Goal: Transaction & Acquisition: Purchase product/service

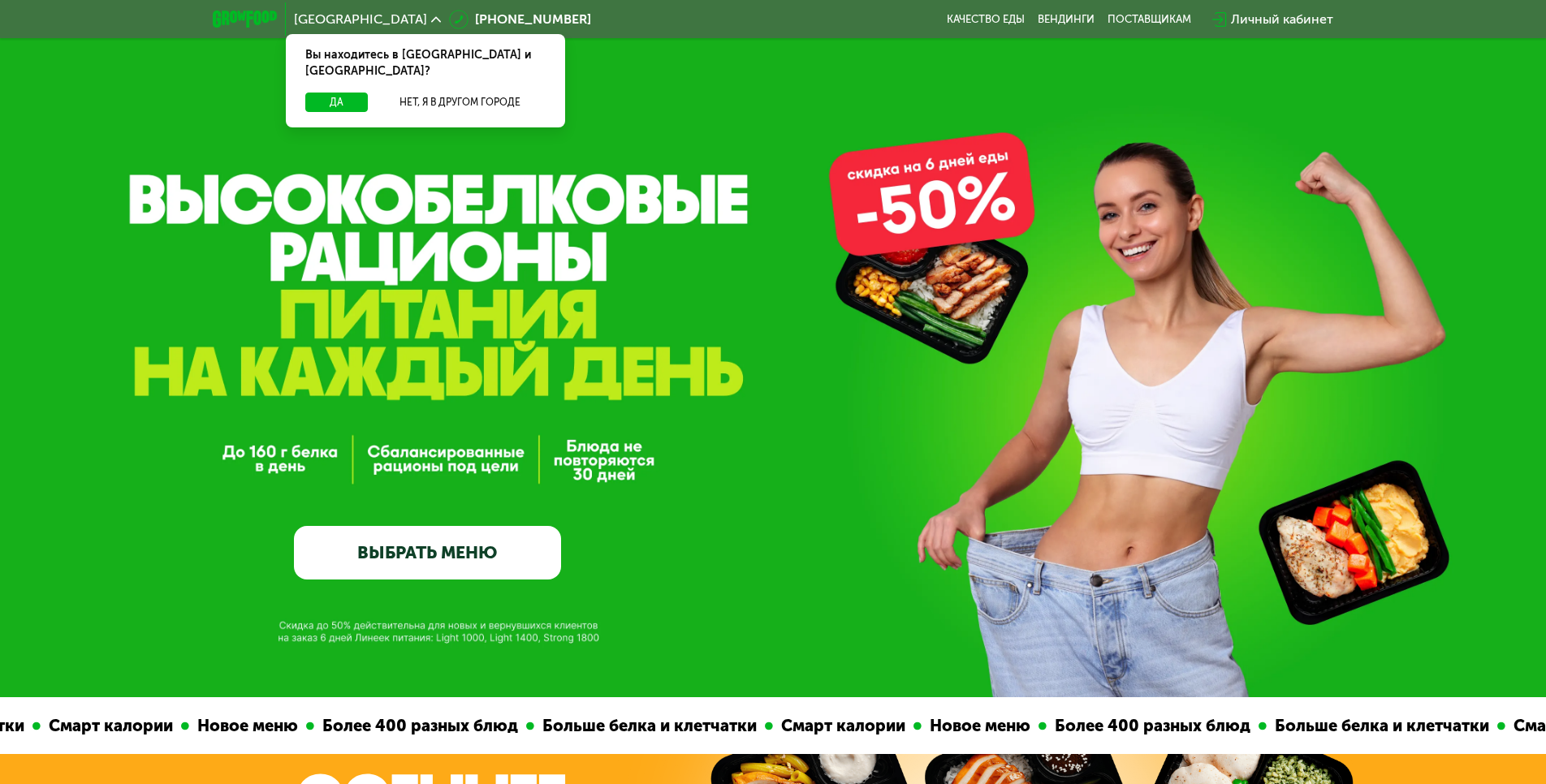
click at [483, 542] on link "ВЫБРАТЬ МЕНЮ" at bounding box center [428, 552] width 267 height 54
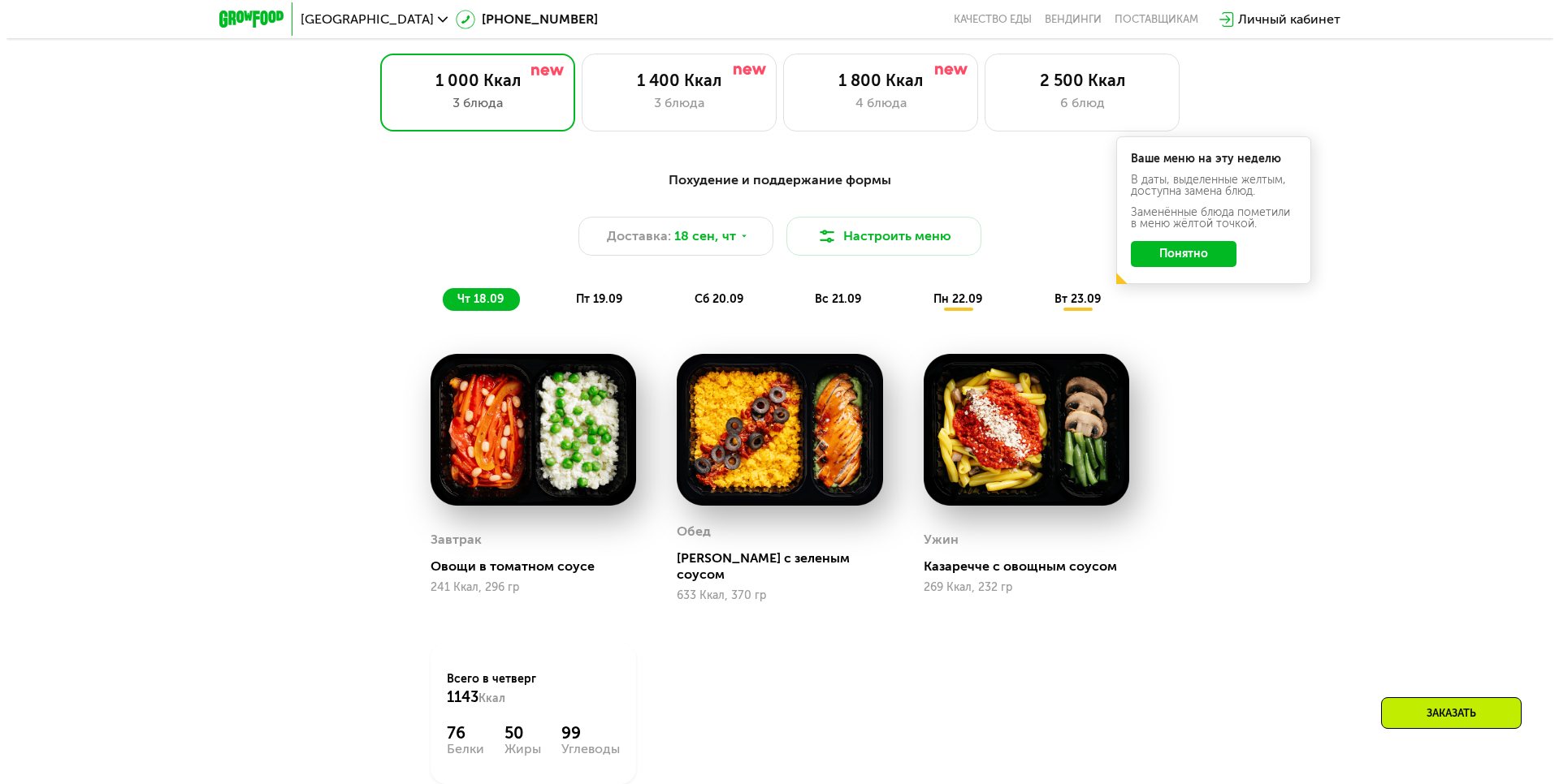
scroll to position [1345, 0]
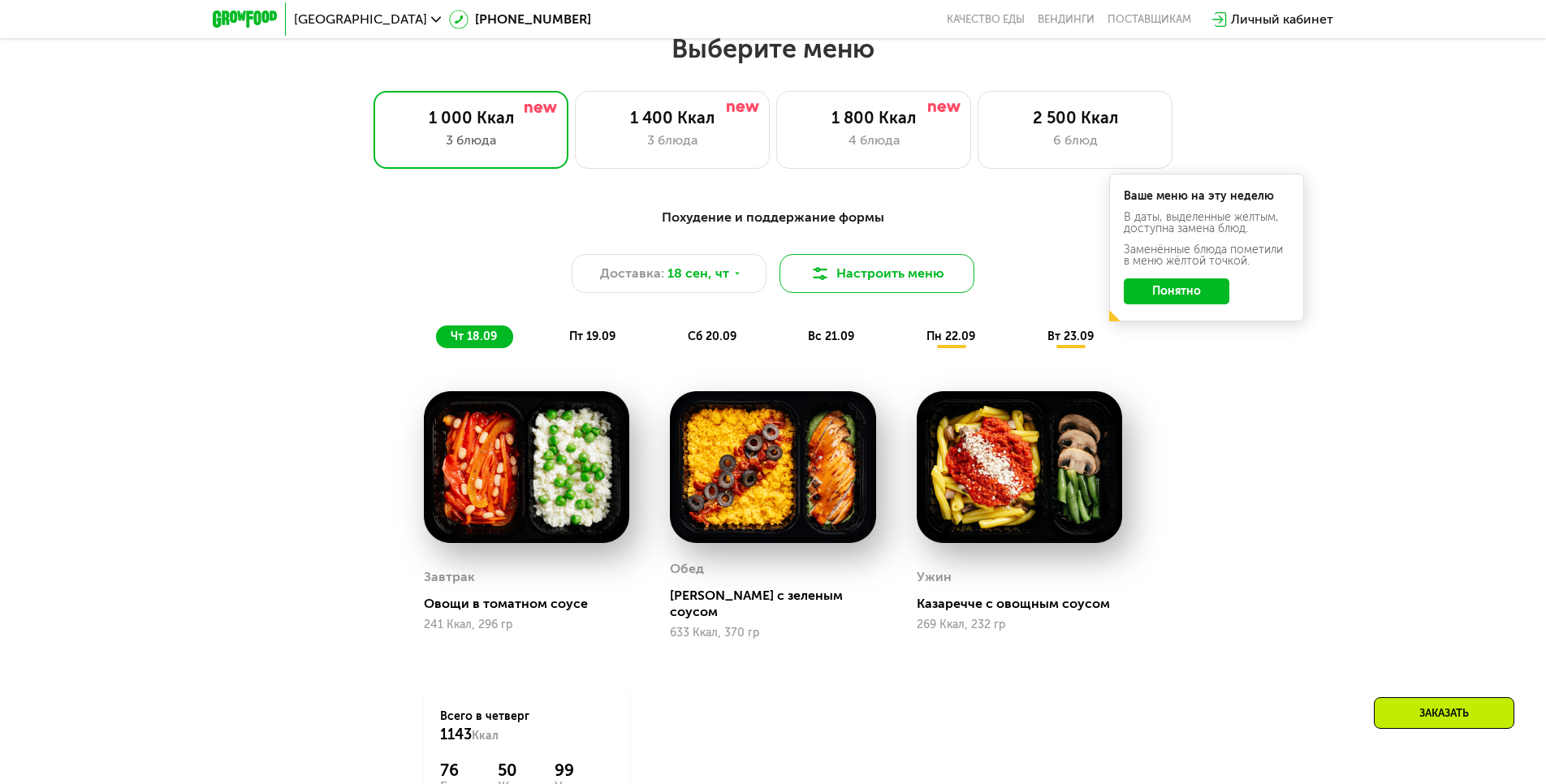
click at [848, 281] on button "Настроить меню" at bounding box center [877, 273] width 195 height 39
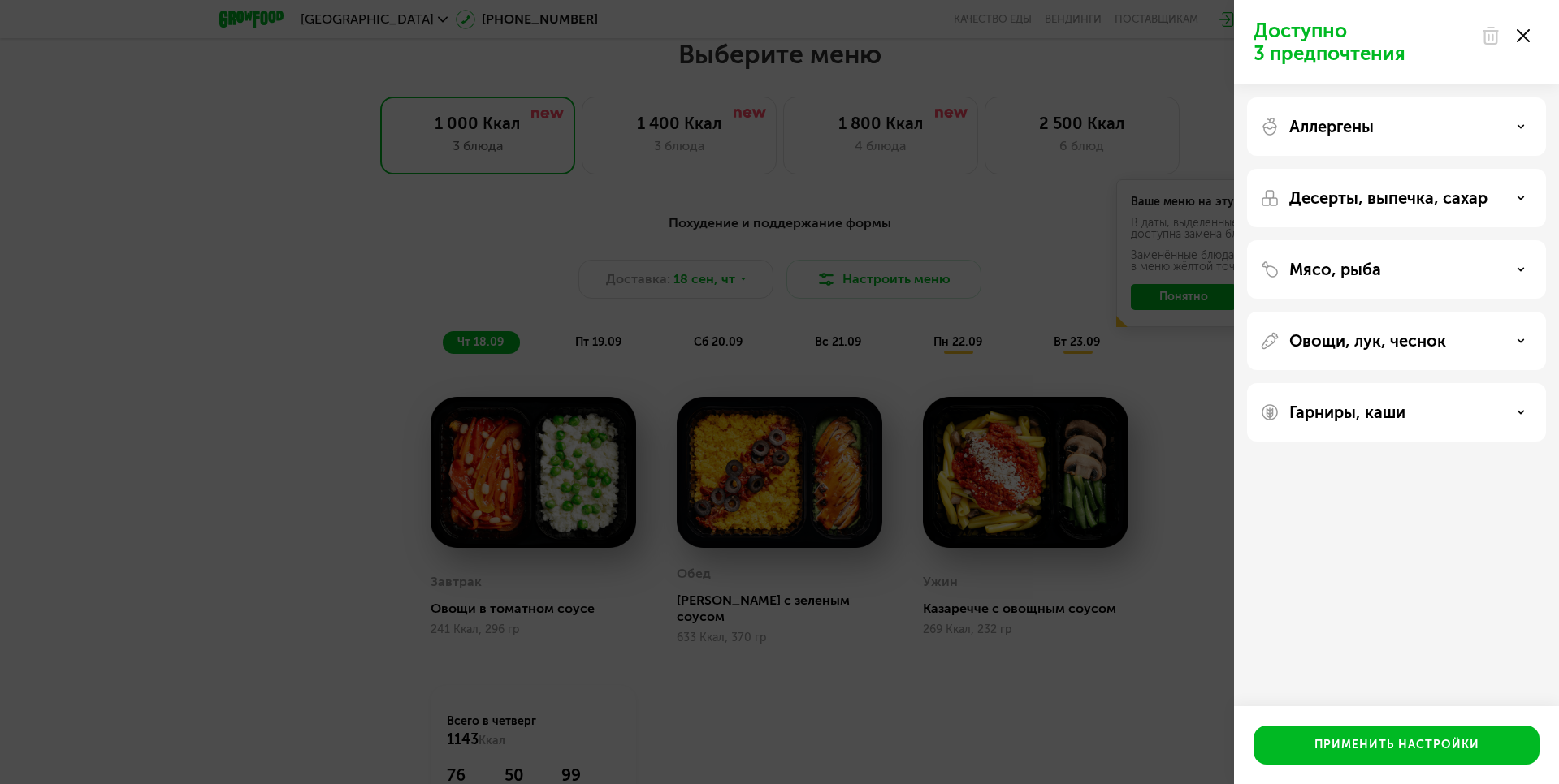
click at [1488, 270] on div "Мясо, рыба" at bounding box center [1396, 269] width 272 height 20
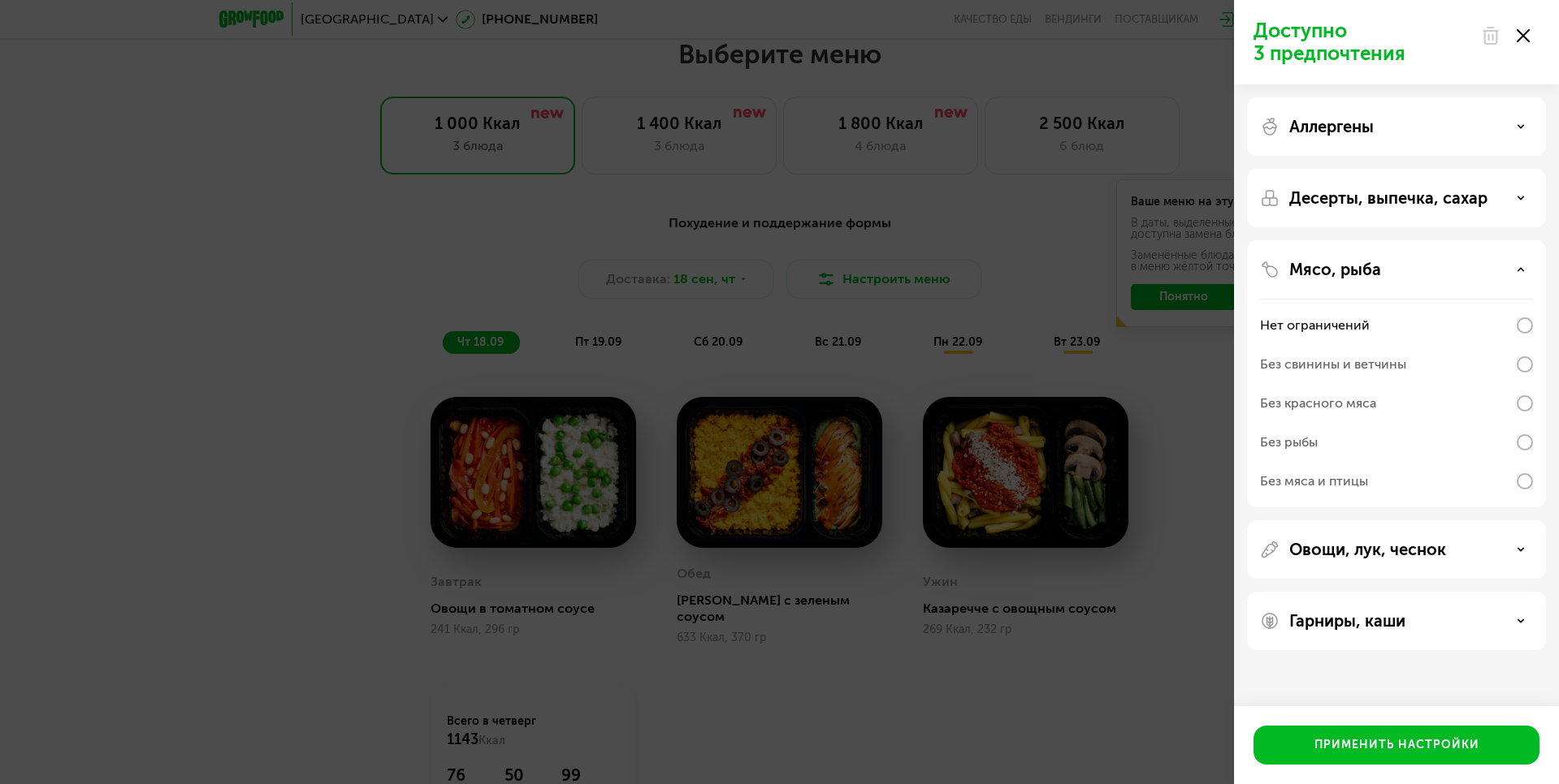
click at [1490, 449] on div "Без рыбы" at bounding box center [1396, 442] width 272 height 39
click at [1458, 203] on p "Десерты, выпечка, сахар" at bounding box center [1387, 199] width 198 height 20
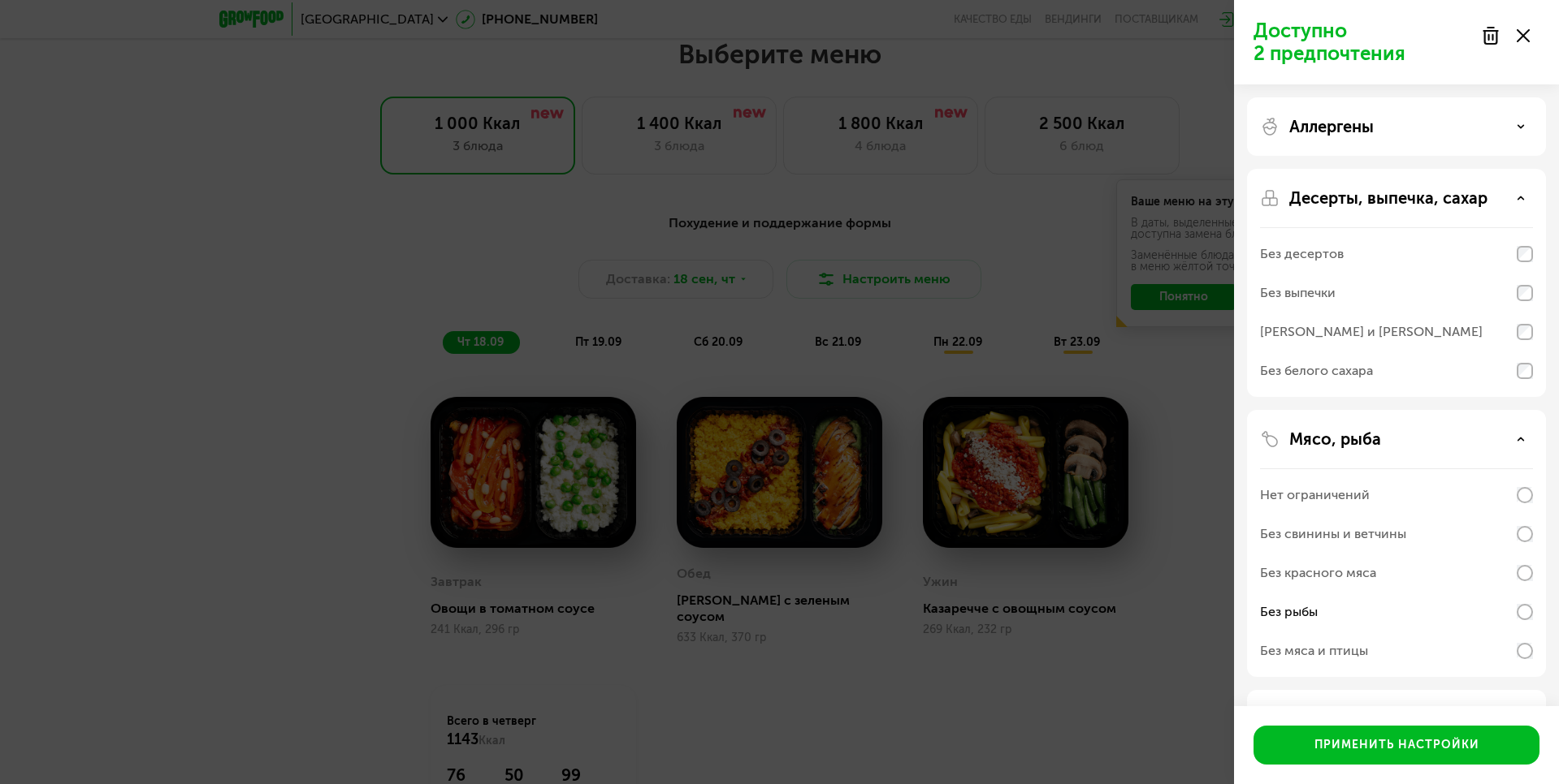
click at [1462, 370] on div "Без белого сахара" at bounding box center [1396, 371] width 272 height 39
click at [1428, 134] on div "Аллергены" at bounding box center [1396, 127] width 272 height 20
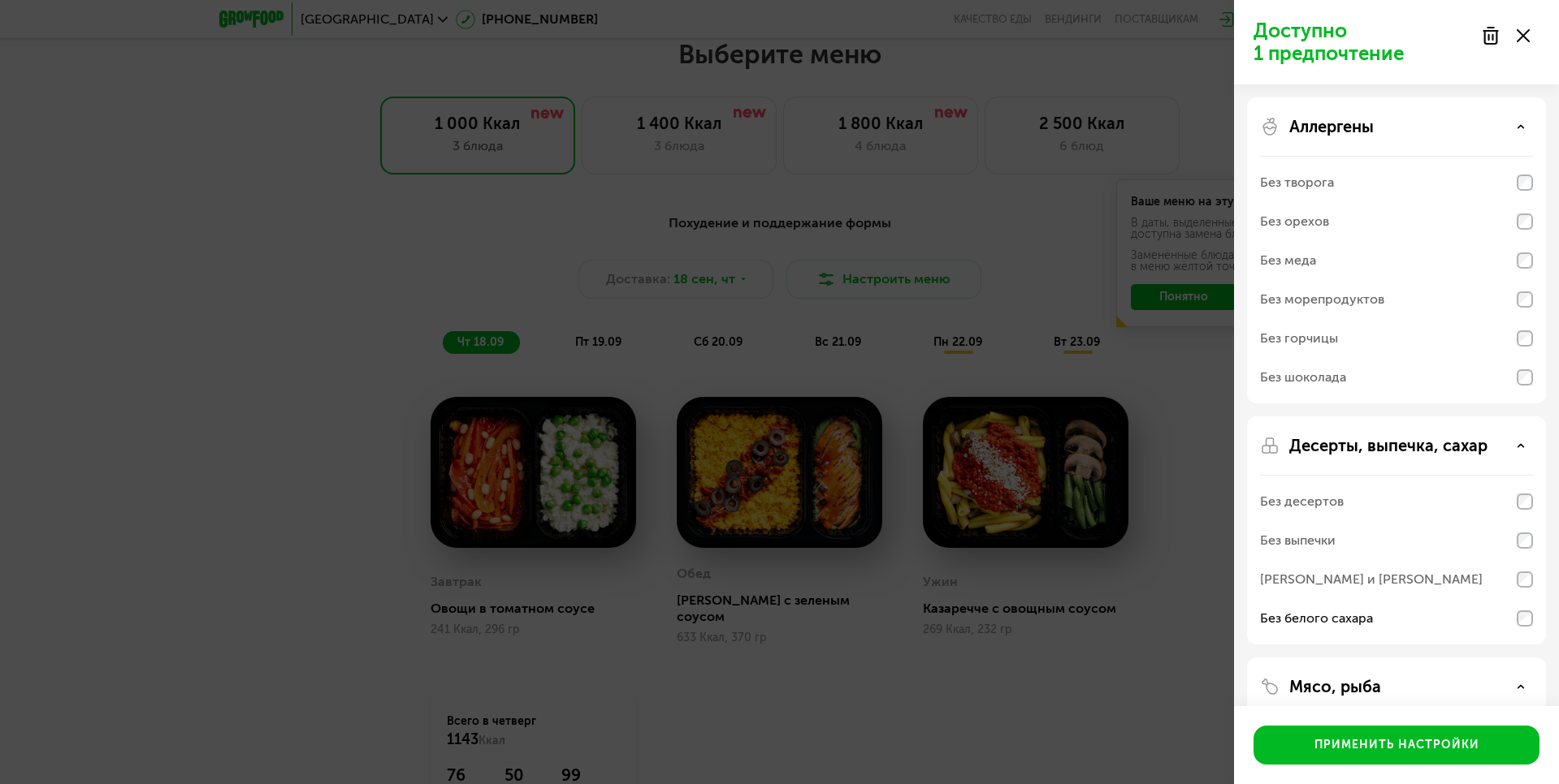
click at [1430, 299] on div "Без морепродуктов" at bounding box center [1396, 299] width 272 height 39
click at [1398, 126] on div "Аллергены" at bounding box center [1396, 127] width 272 height 20
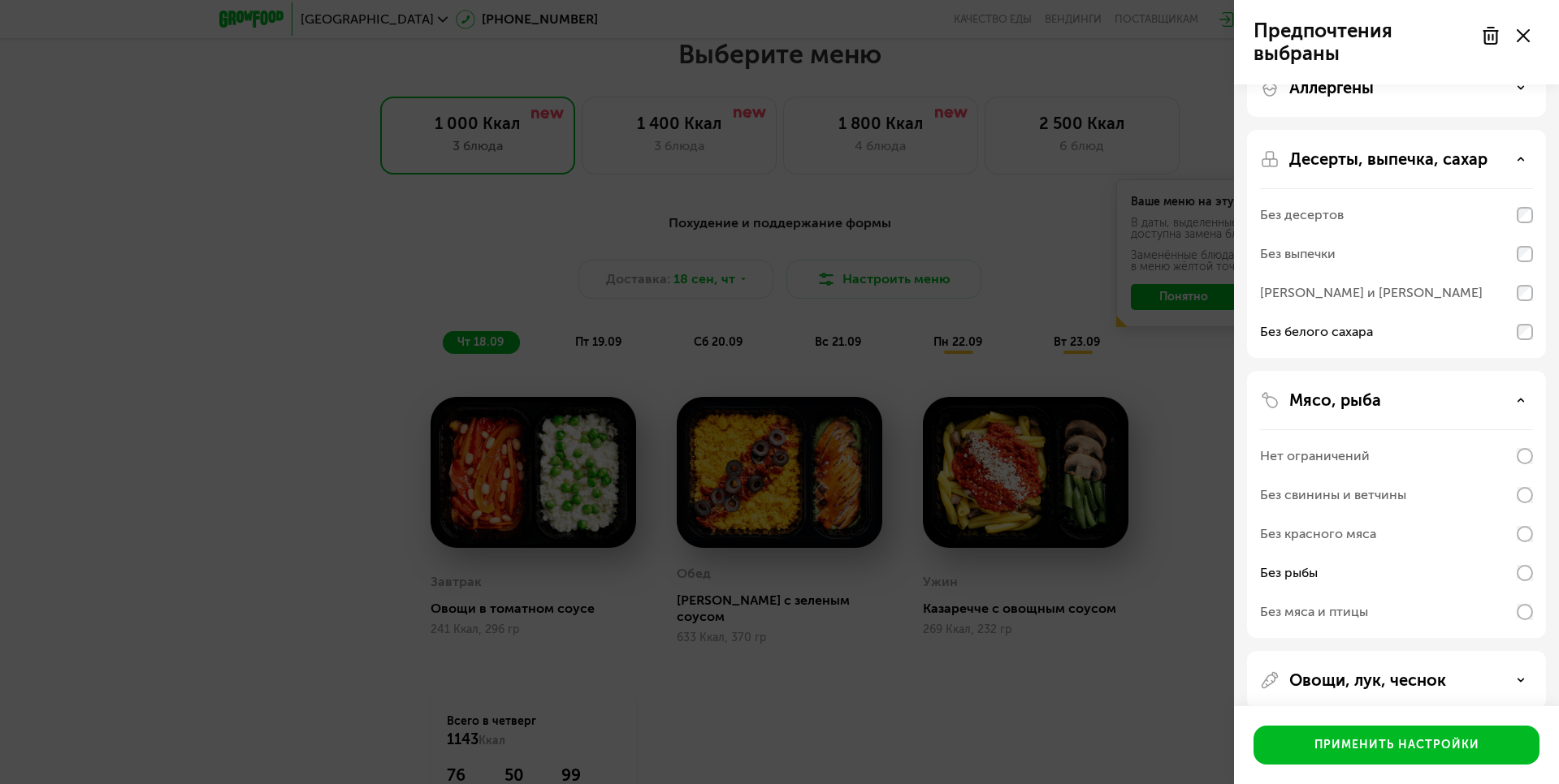
scroll to position [81, 0]
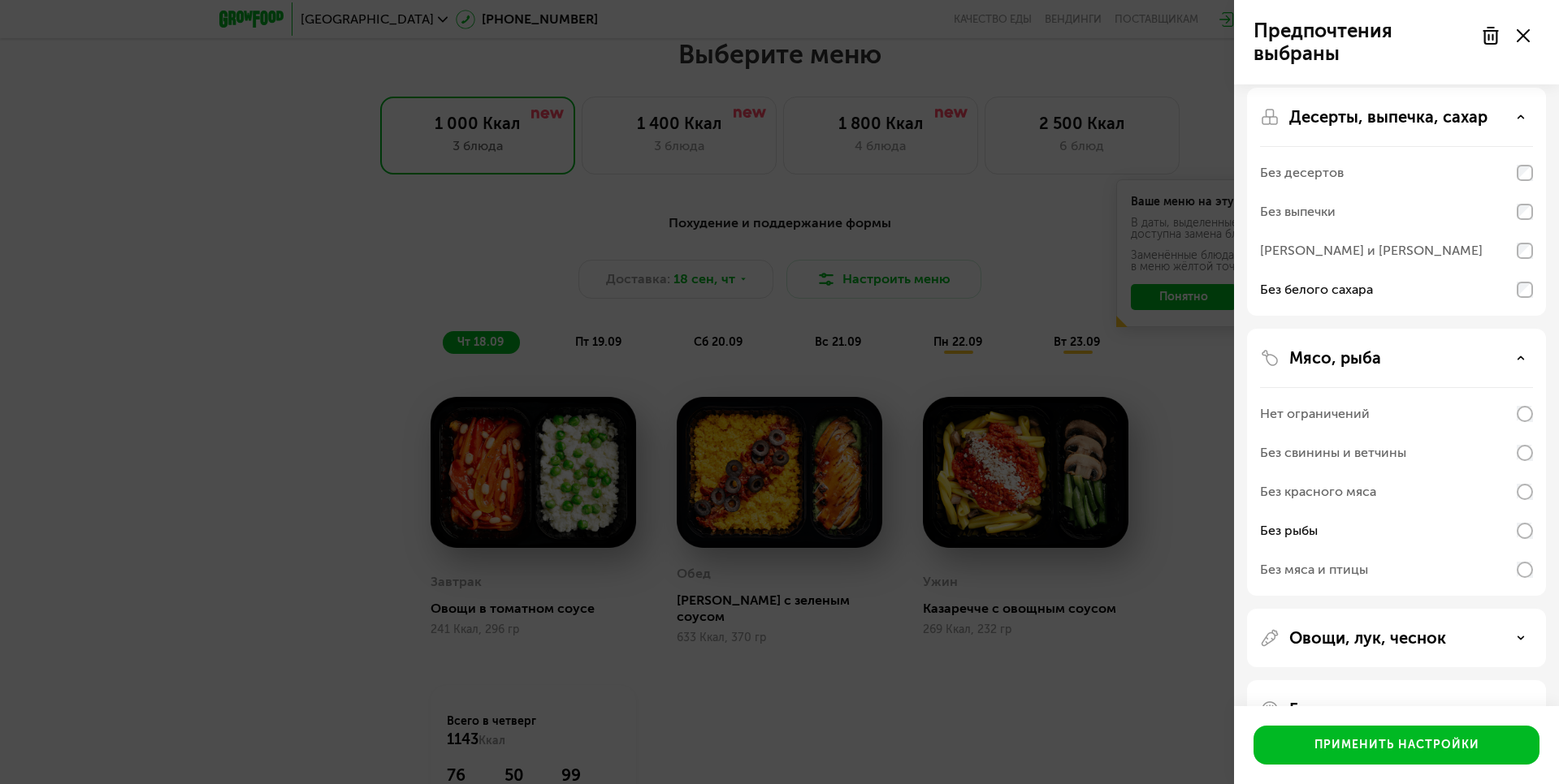
click at [1393, 362] on div "Мясо, рыба" at bounding box center [1396, 358] width 272 height 20
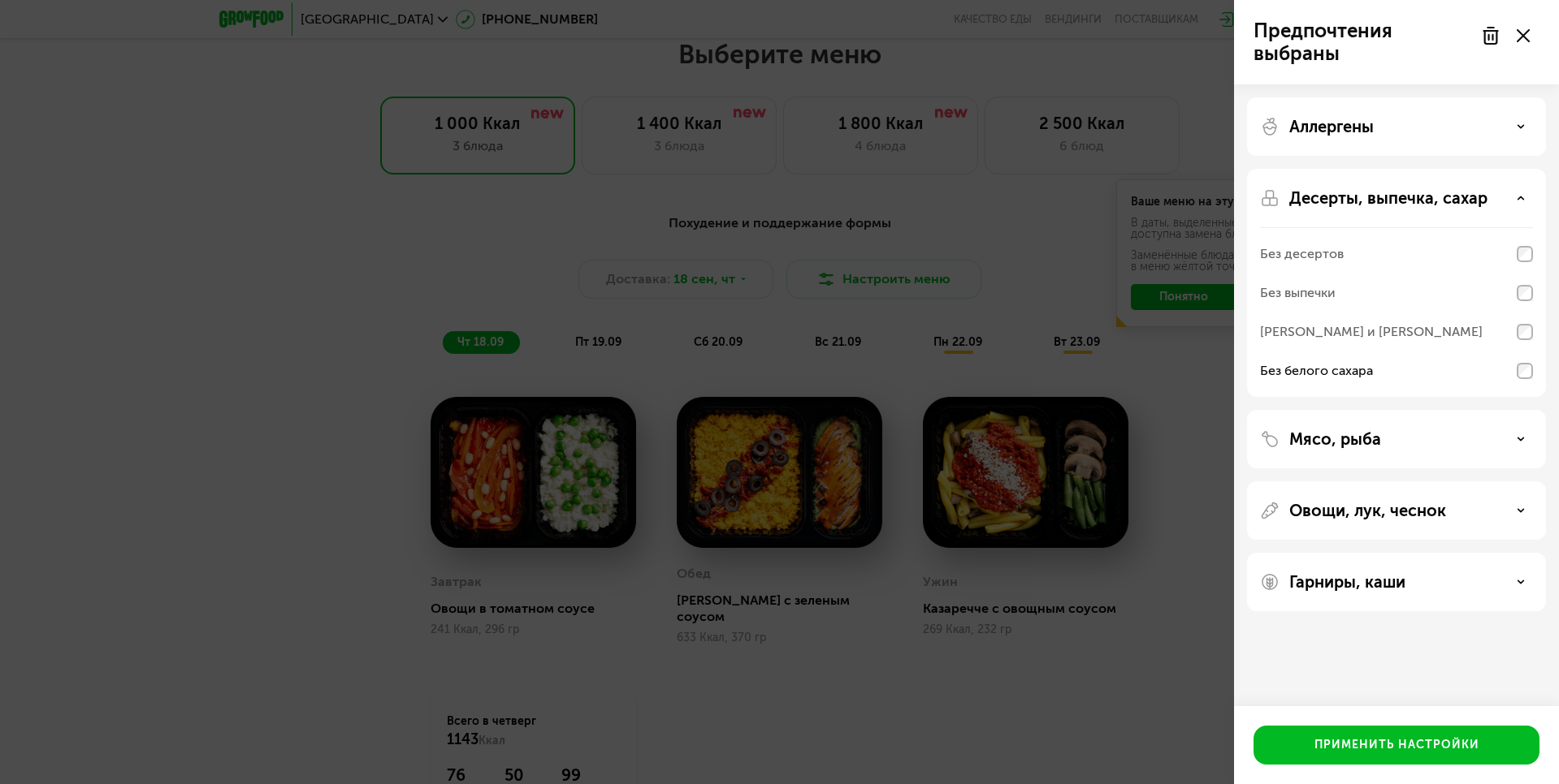
click at [1404, 449] on div "Мясо, рыба" at bounding box center [1396, 439] width 299 height 59
click at [1515, 447] on div "Мясо, рыба" at bounding box center [1396, 439] width 272 height 20
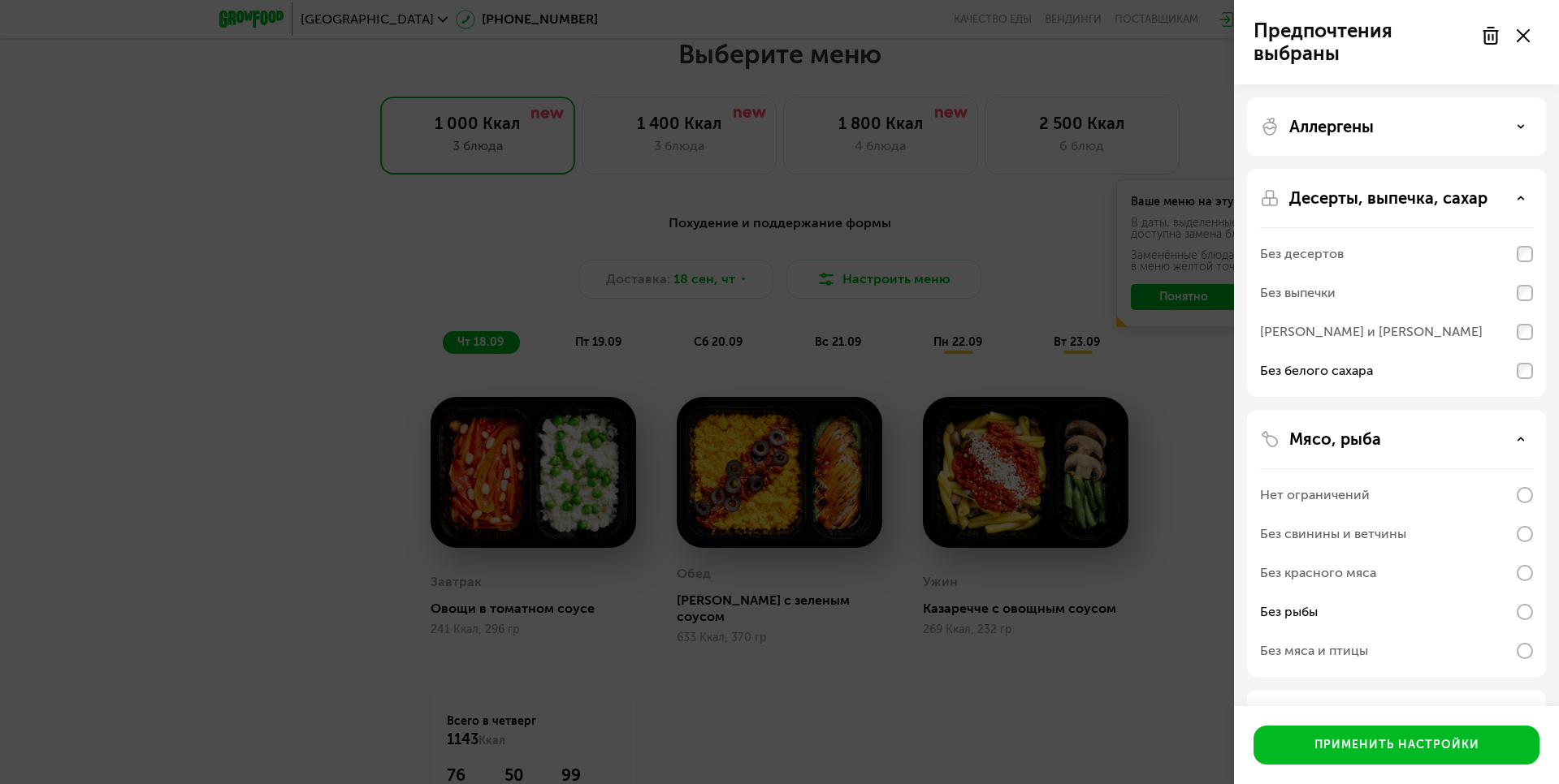
click at [1458, 451] on div "Мясо, рыба Нет ограничений Без свинины и ветчины Без красного мяса Без рыбы Без…" at bounding box center [1396, 544] width 299 height 267
click at [1518, 449] on div "Мясо, рыба Нет ограничений Без свинины и ветчины Без красного мяса Без рыбы Без…" at bounding box center [1396, 544] width 299 height 267
click at [1518, 440] on use at bounding box center [1521, 438] width 6 height 2
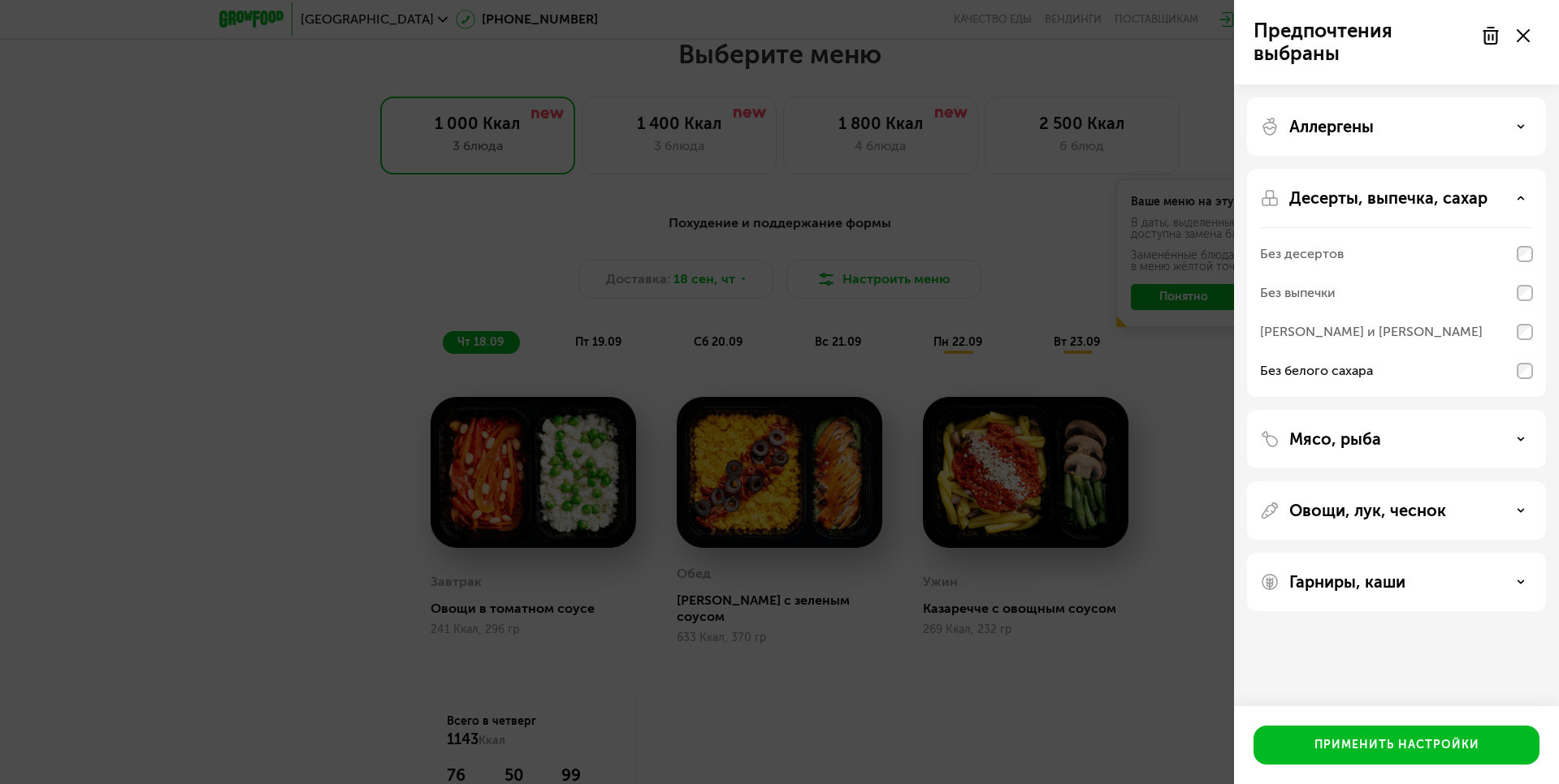
click at [1521, 509] on icon at bounding box center [1520, 511] width 8 height 8
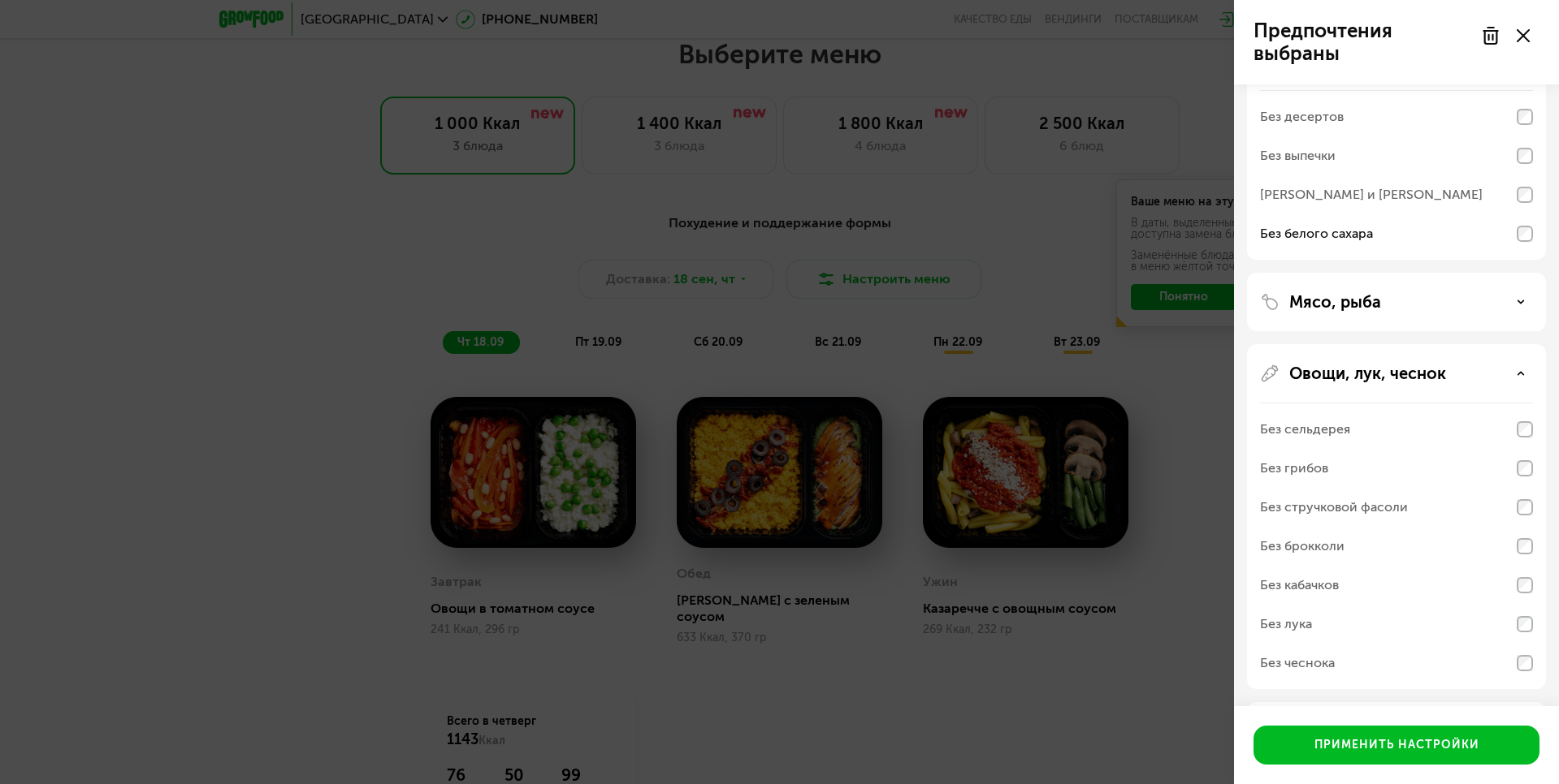
scroll to position [162, 0]
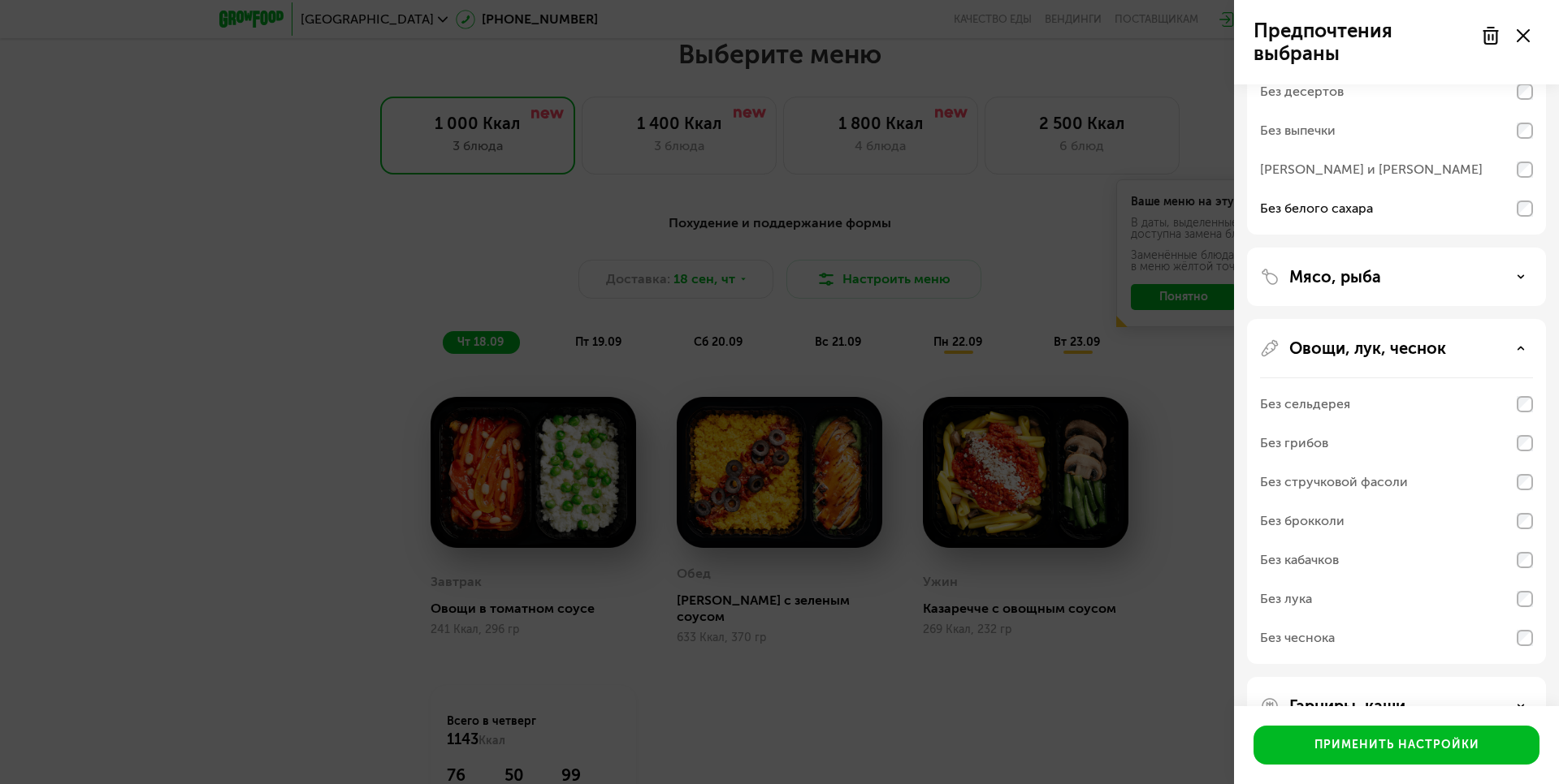
click at [1513, 400] on div "Без сельдерея" at bounding box center [1396, 403] width 272 height 39
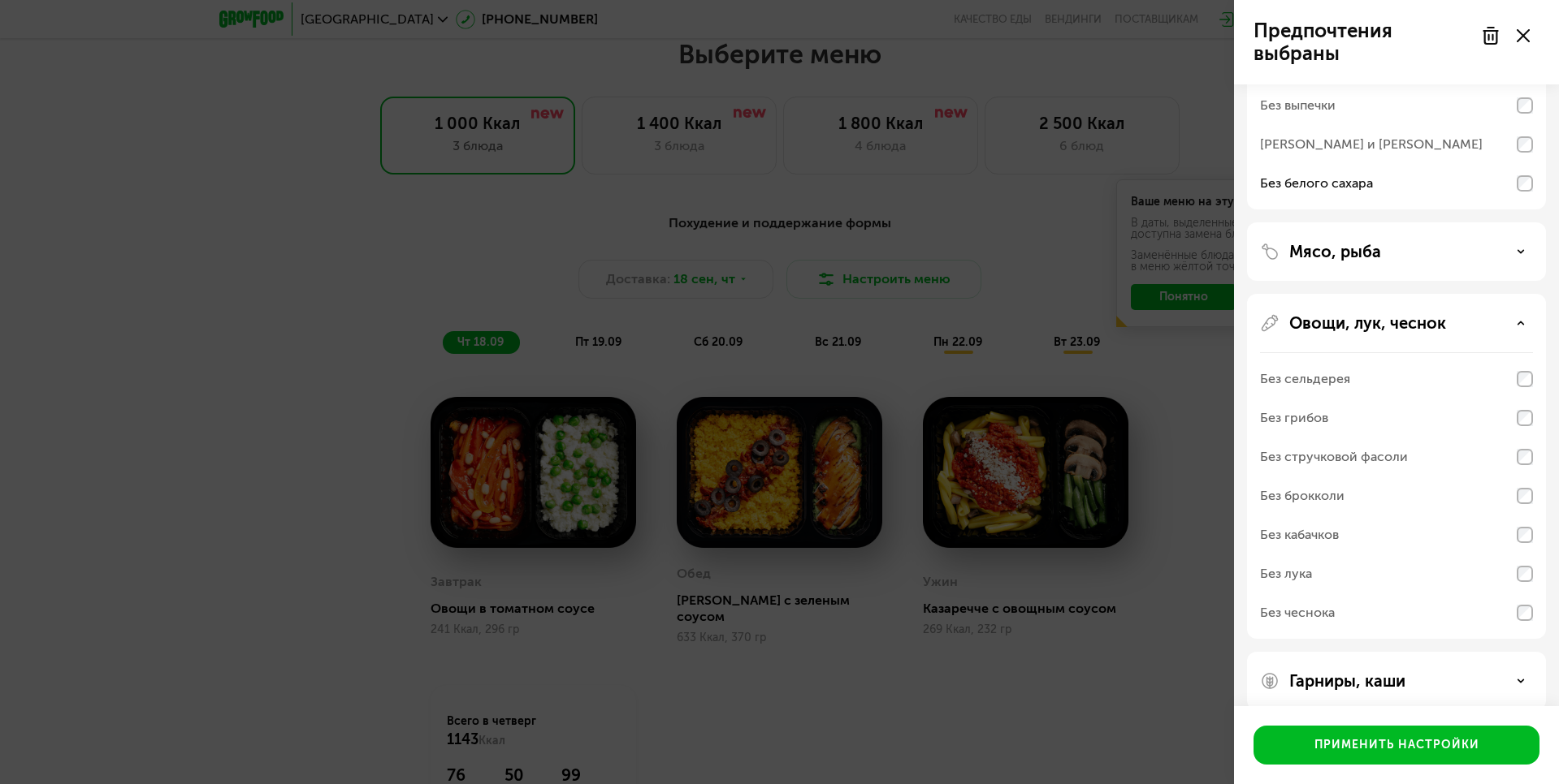
scroll to position [208, 0]
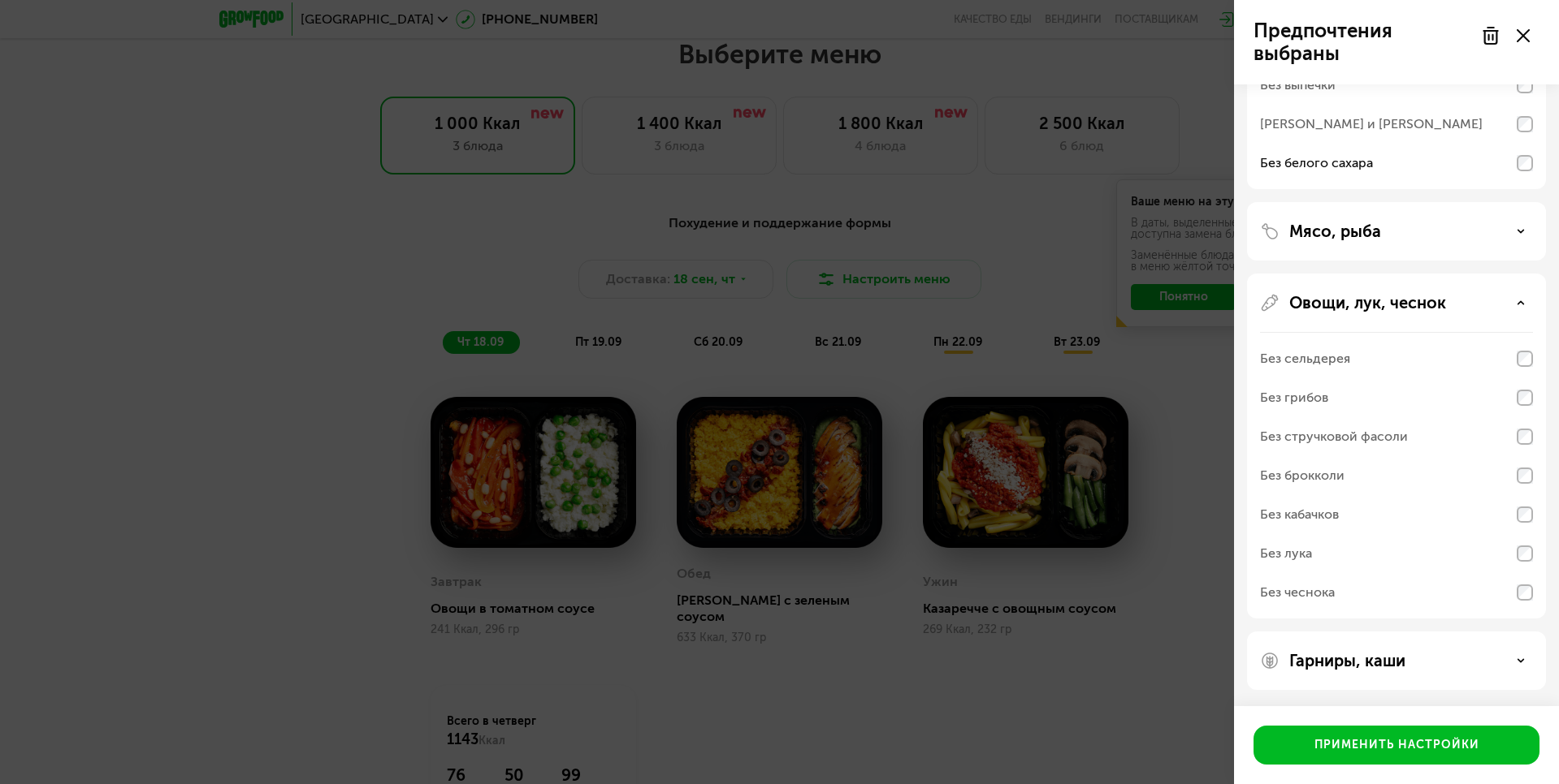
click at [1523, 305] on icon at bounding box center [1520, 303] width 8 height 8
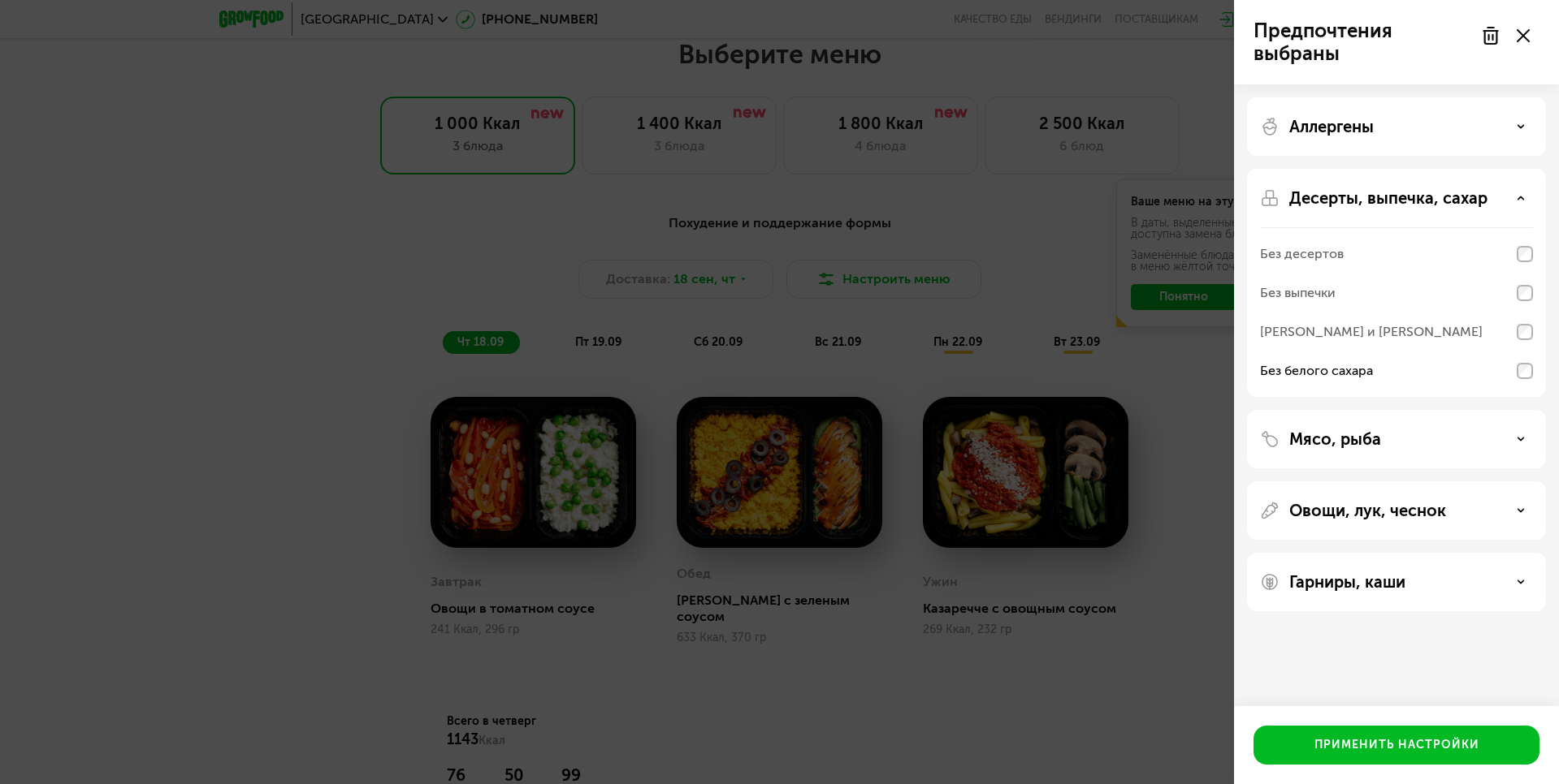
scroll to position [0, 0]
click at [1515, 198] on div "Десерты, выпечка, сахар" at bounding box center [1396, 199] width 272 height 20
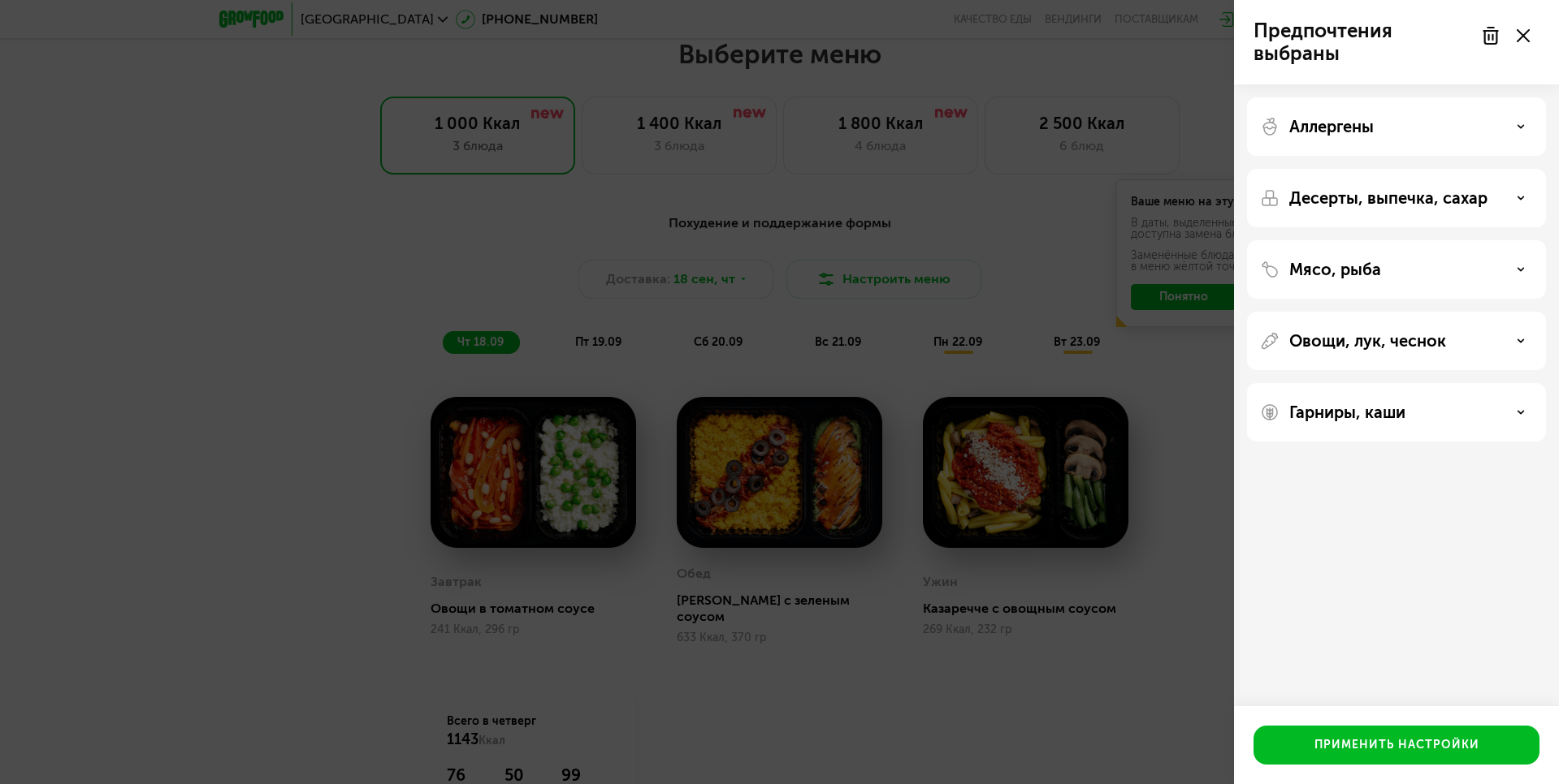
click at [1529, 273] on div "Мясо, рыба" at bounding box center [1396, 269] width 272 height 20
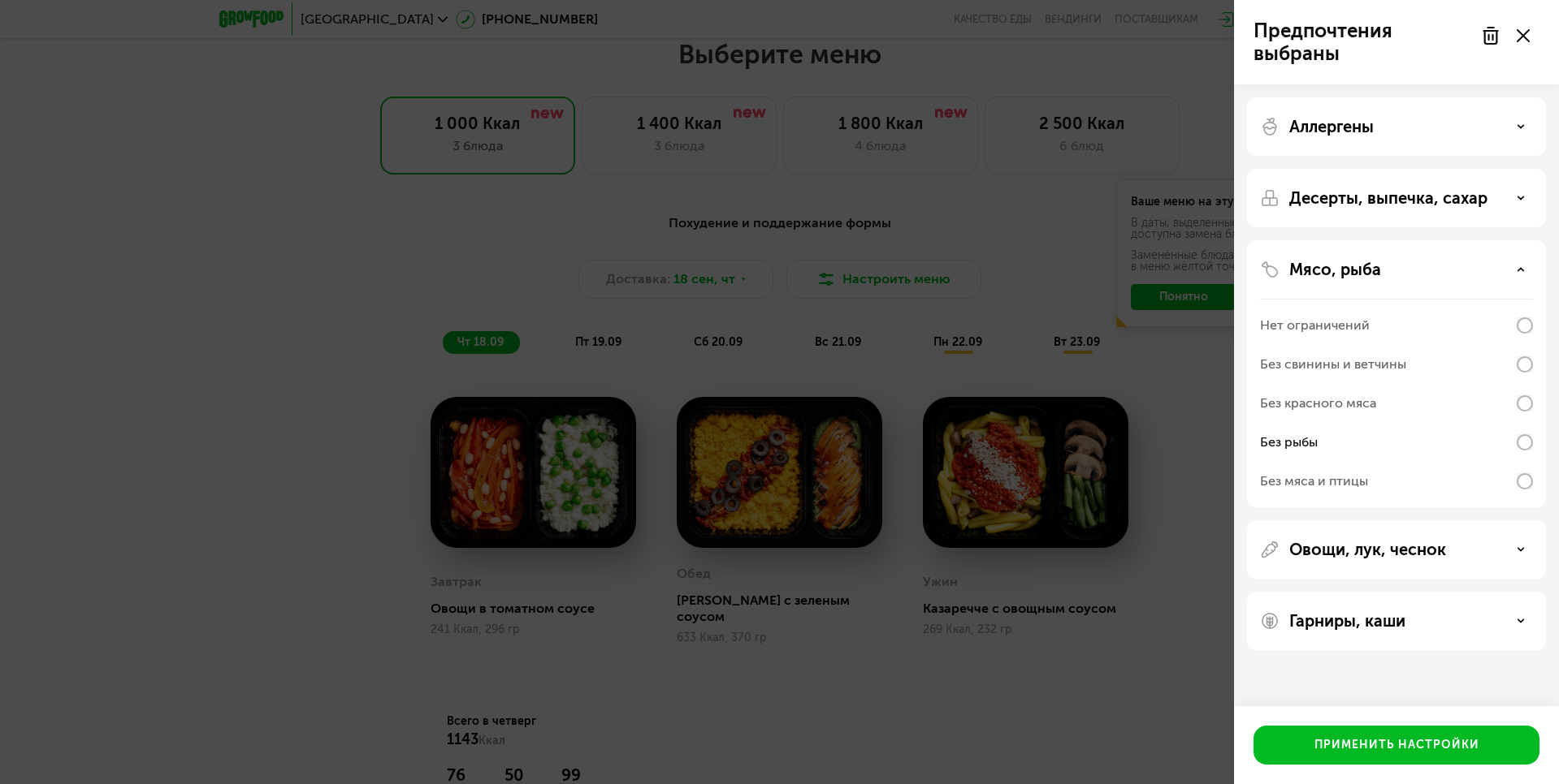
click at [1525, 278] on div "Мясо, рыба" at bounding box center [1396, 269] width 272 height 20
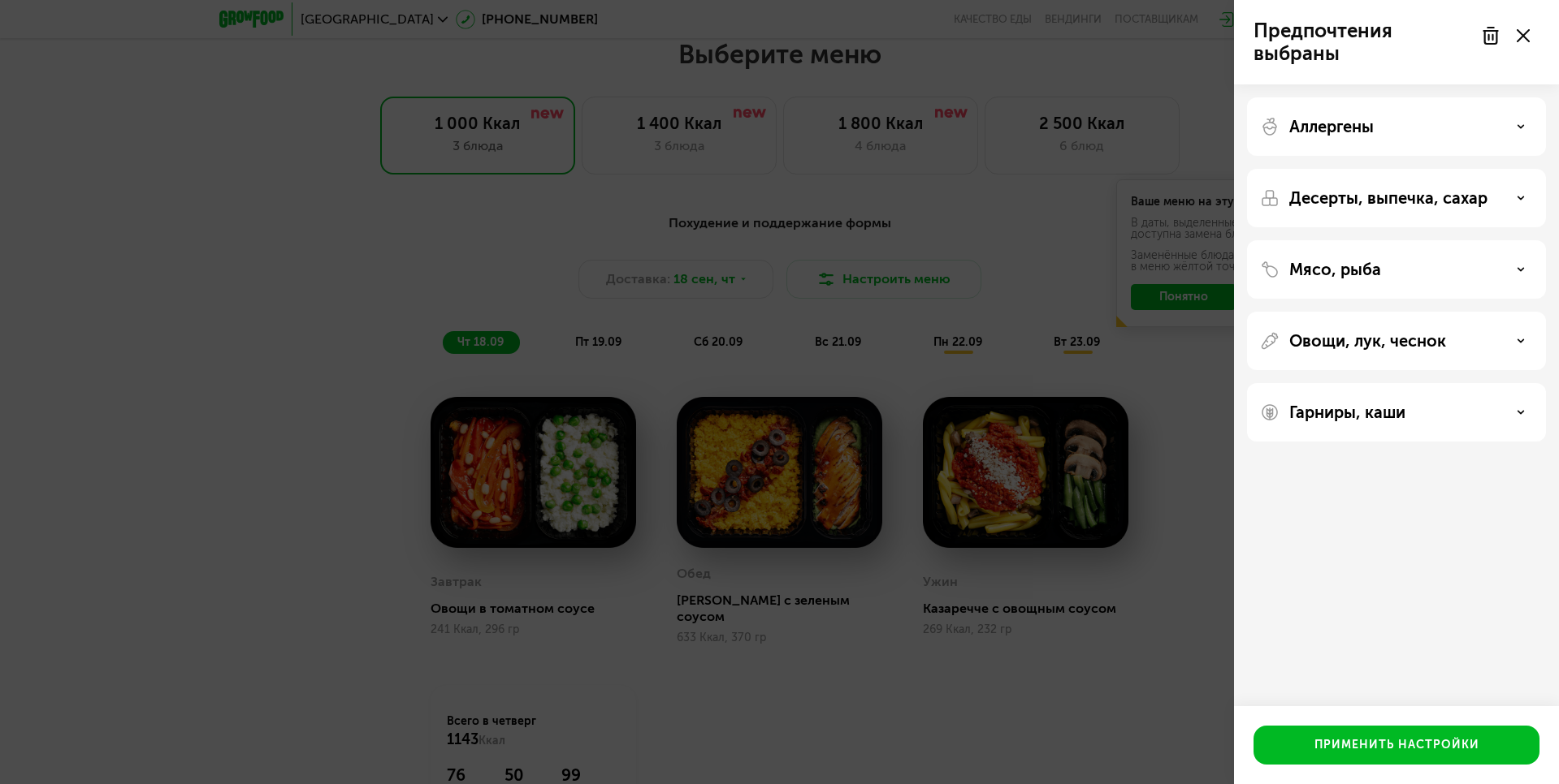
click at [1524, 345] on div "Овощи, лук, чеснок" at bounding box center [1396, 341] width 272 height 20
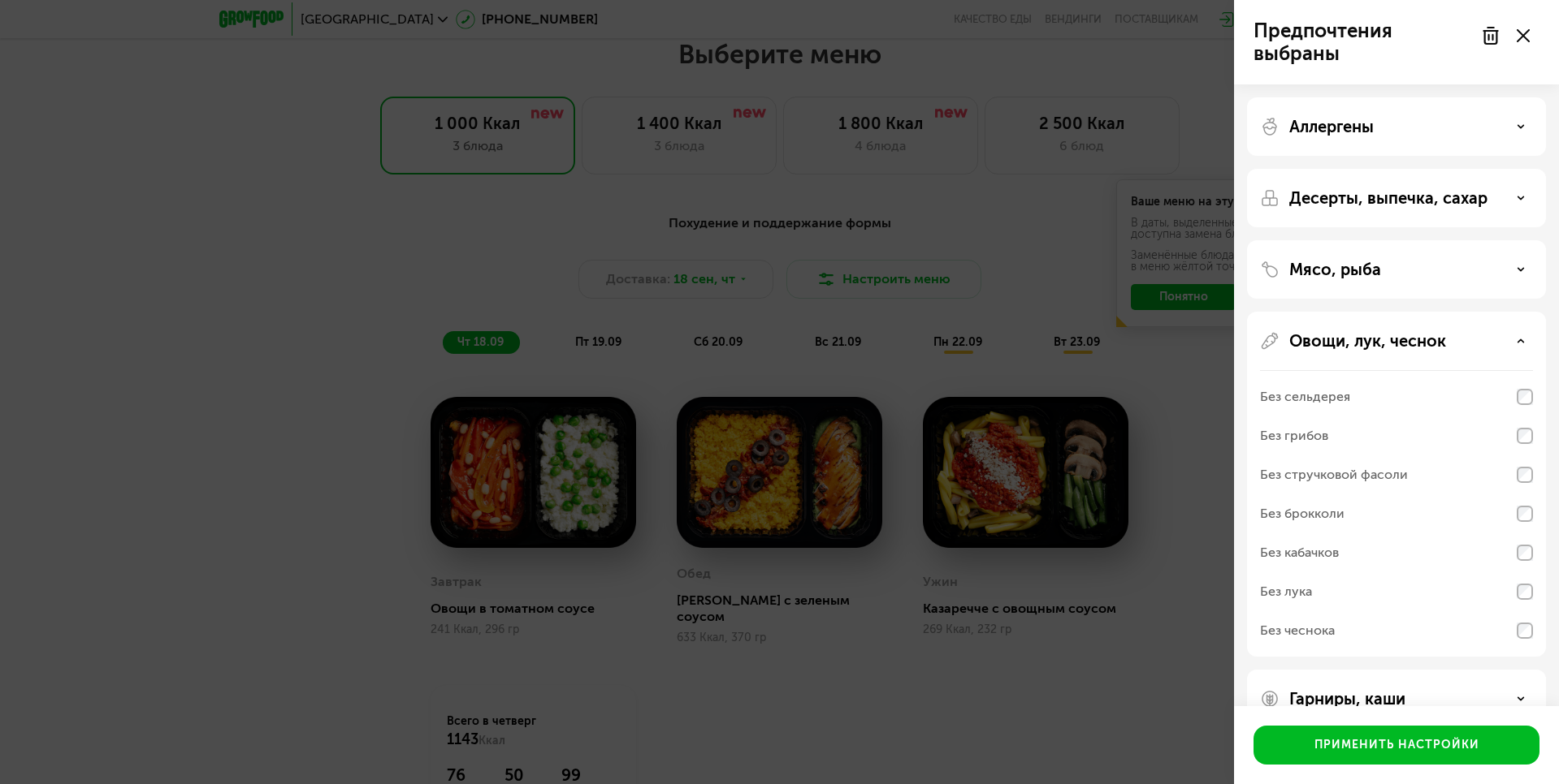
click at [1521, 447] on div "Без грибов" at bounding box center [1396, 435] width 272 height 39
click at [1518, 522] on div "Без брокколи" at bounding box center [1396, 513] width 272 height 39
click at [1526, 569] on div "Без кабачков" at bounding box center [1396, 552] width 272 height 39
click at [1525, 601] on div "Без лука" at bounding box center [1396, 591] width 272 height 39
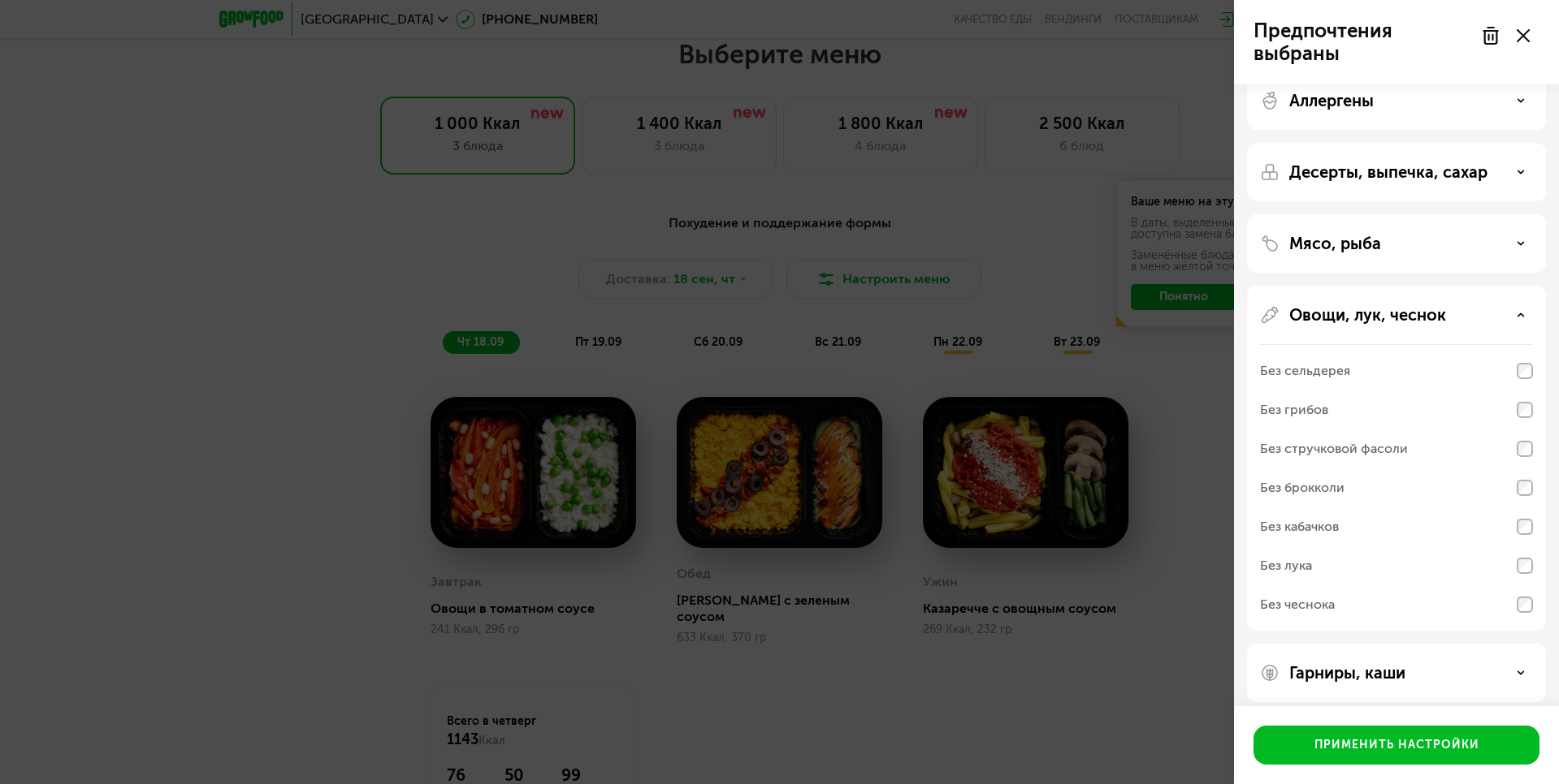
scroll to position [38, 0]
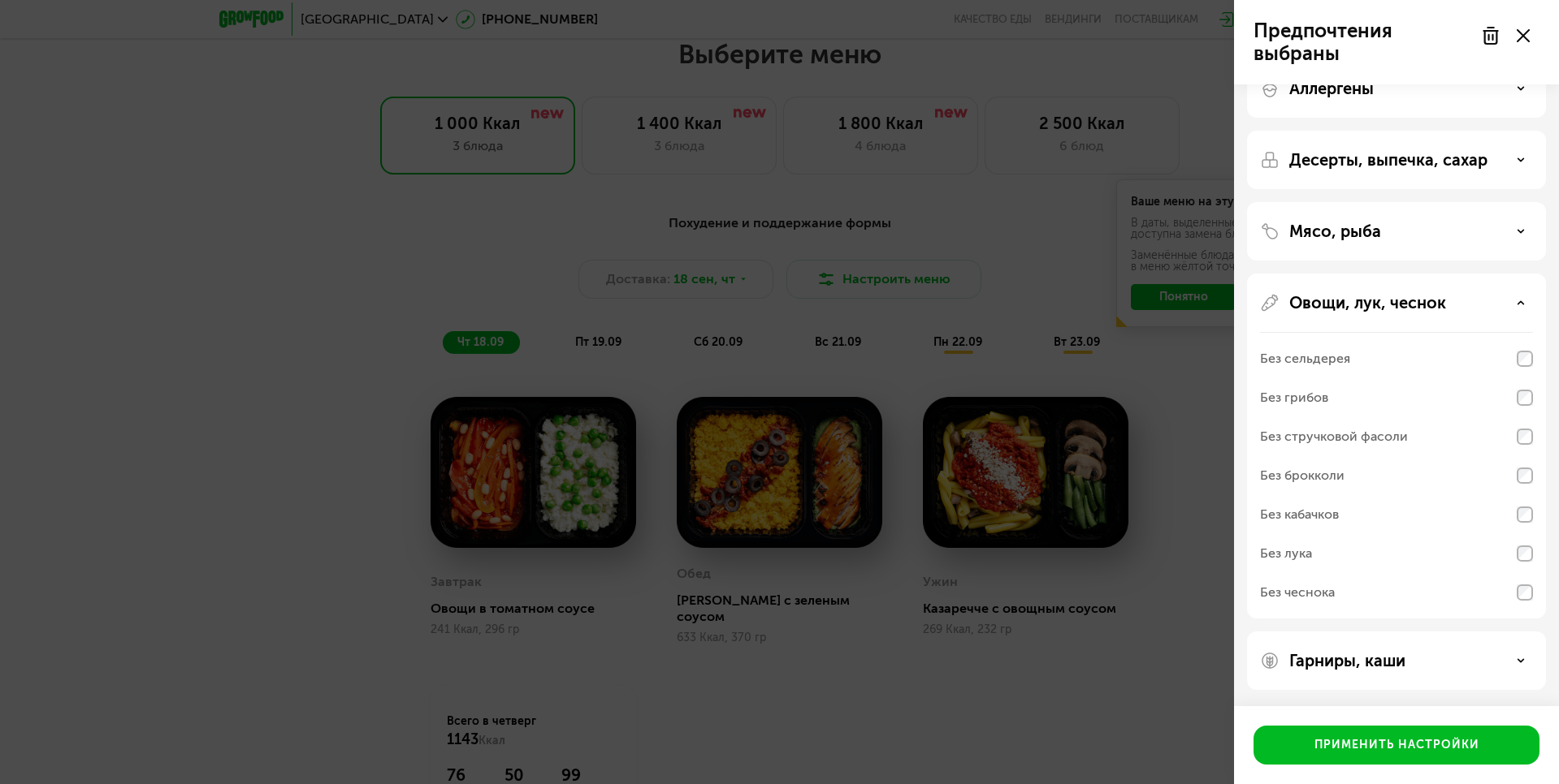
click at [1513, 300] on div "Овощи, лук, чеснок" at bounding box center [1396, 303] width 272 height 20
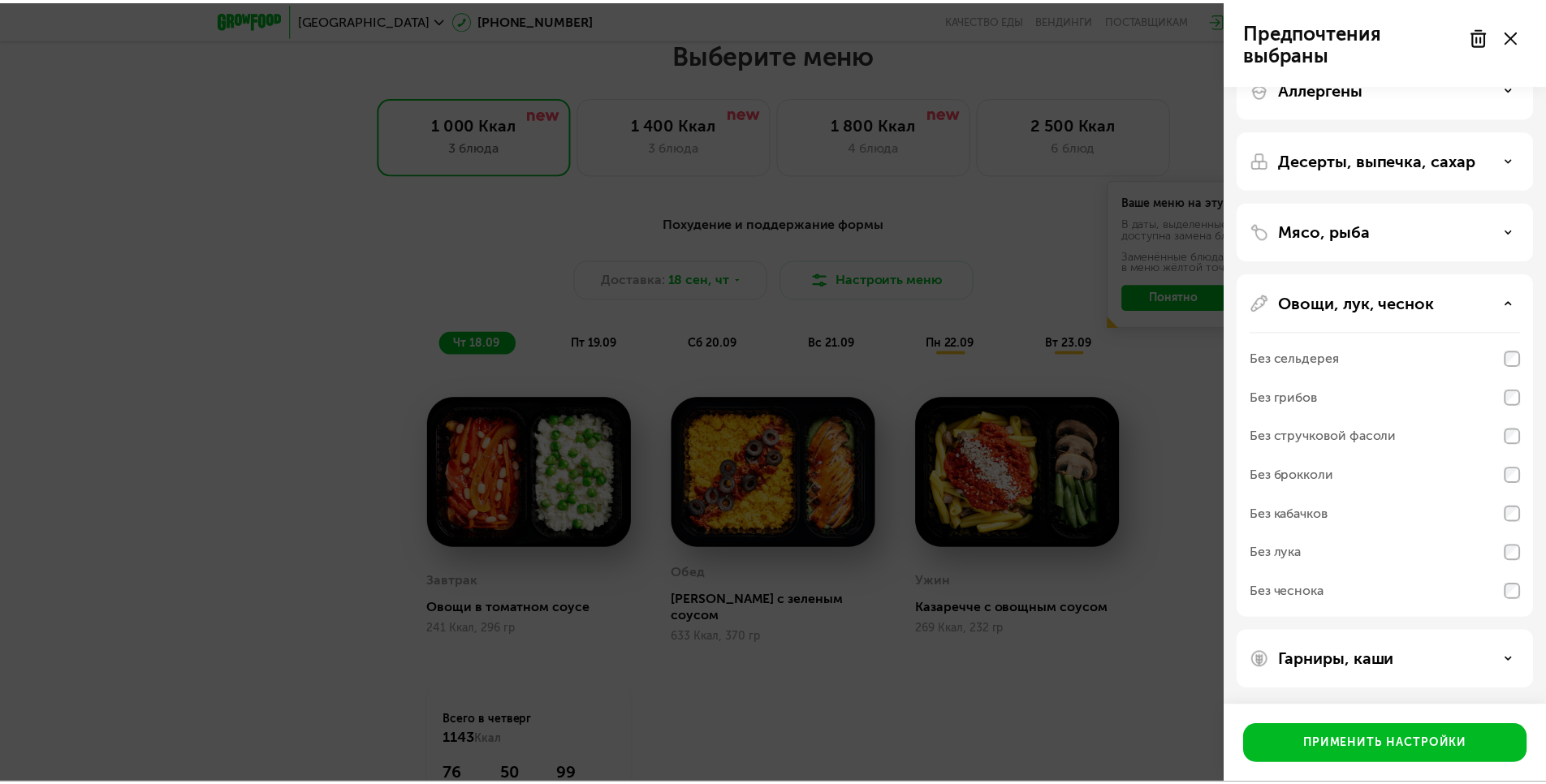
scroll to position [0, 0]
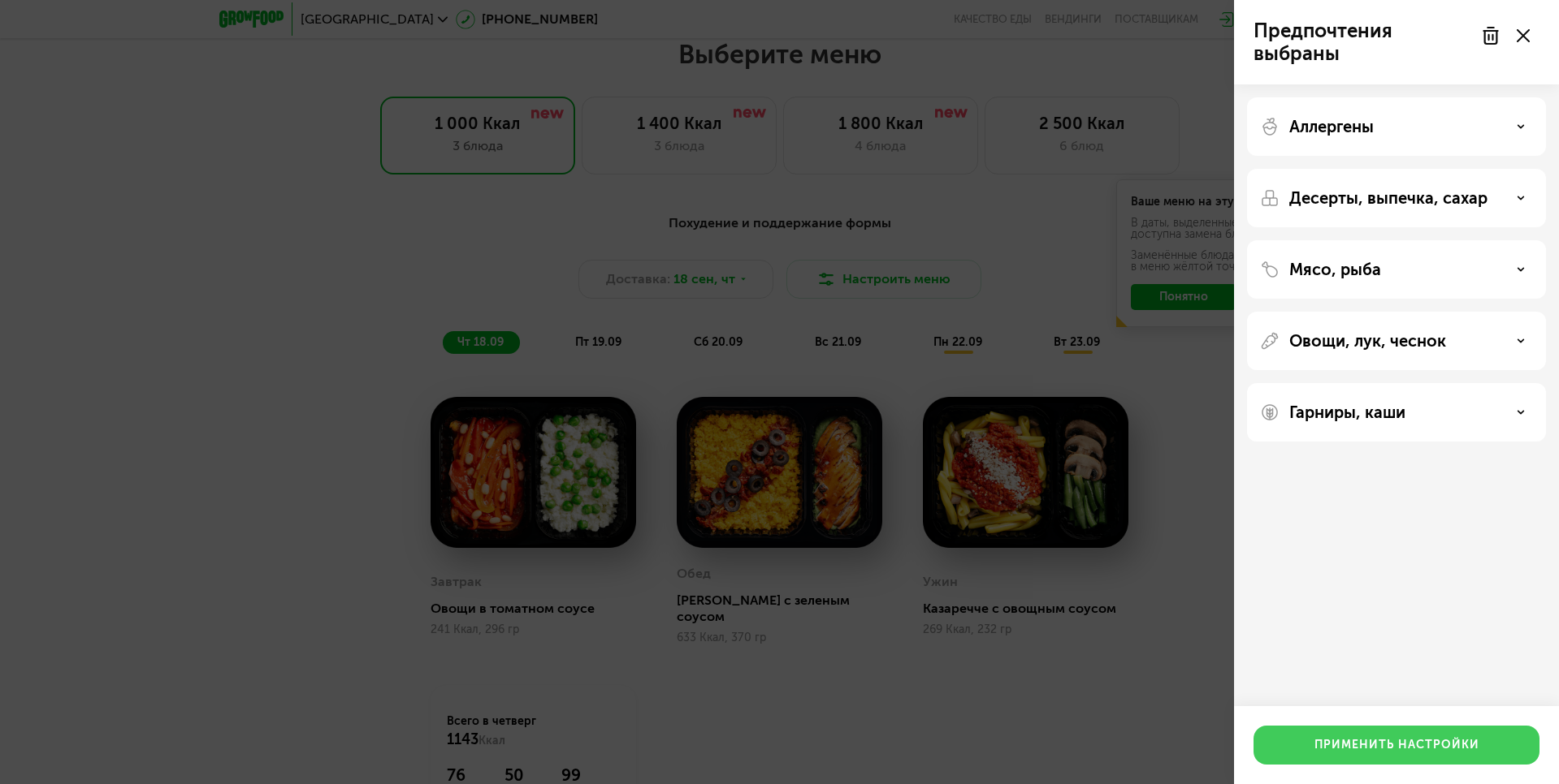
click at [1409, 743] on div "Применить настройки" at bounding box center [1397, 745] width 165 height 16
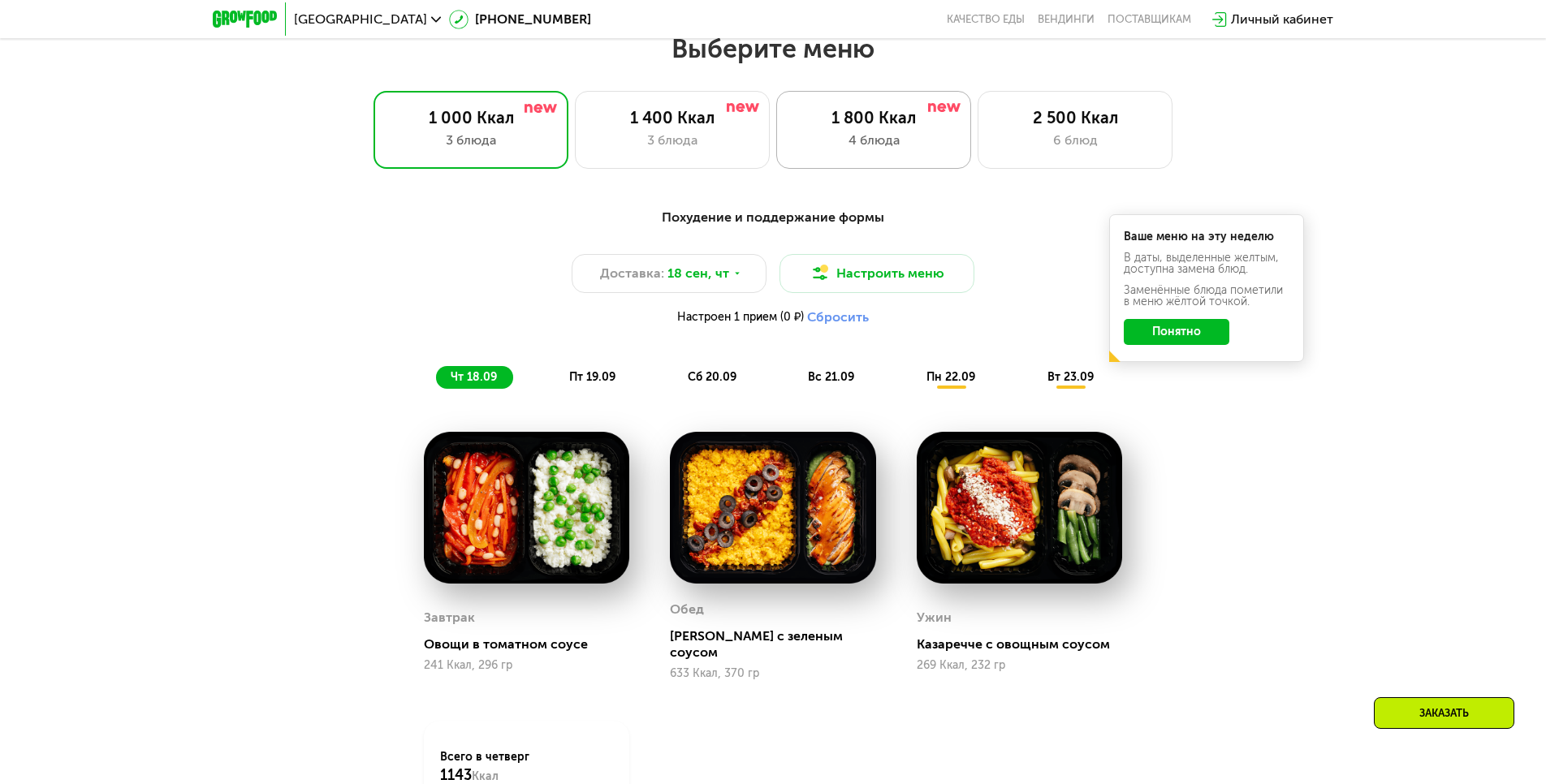
click at [922, 148] on div "4 блюда" at bounding box center [874, 141] width 161 height 20
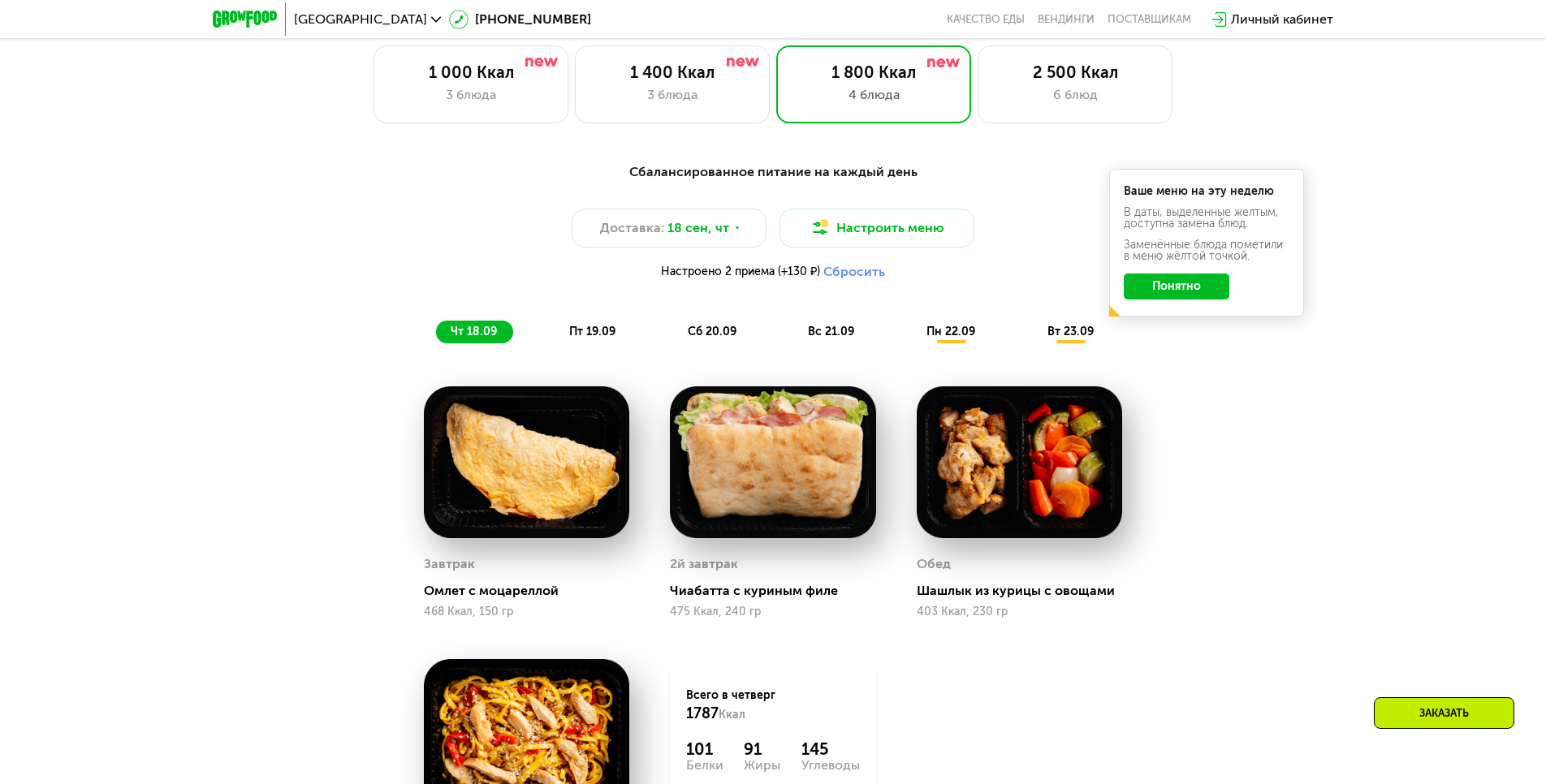
scroll to position [1345, 0]
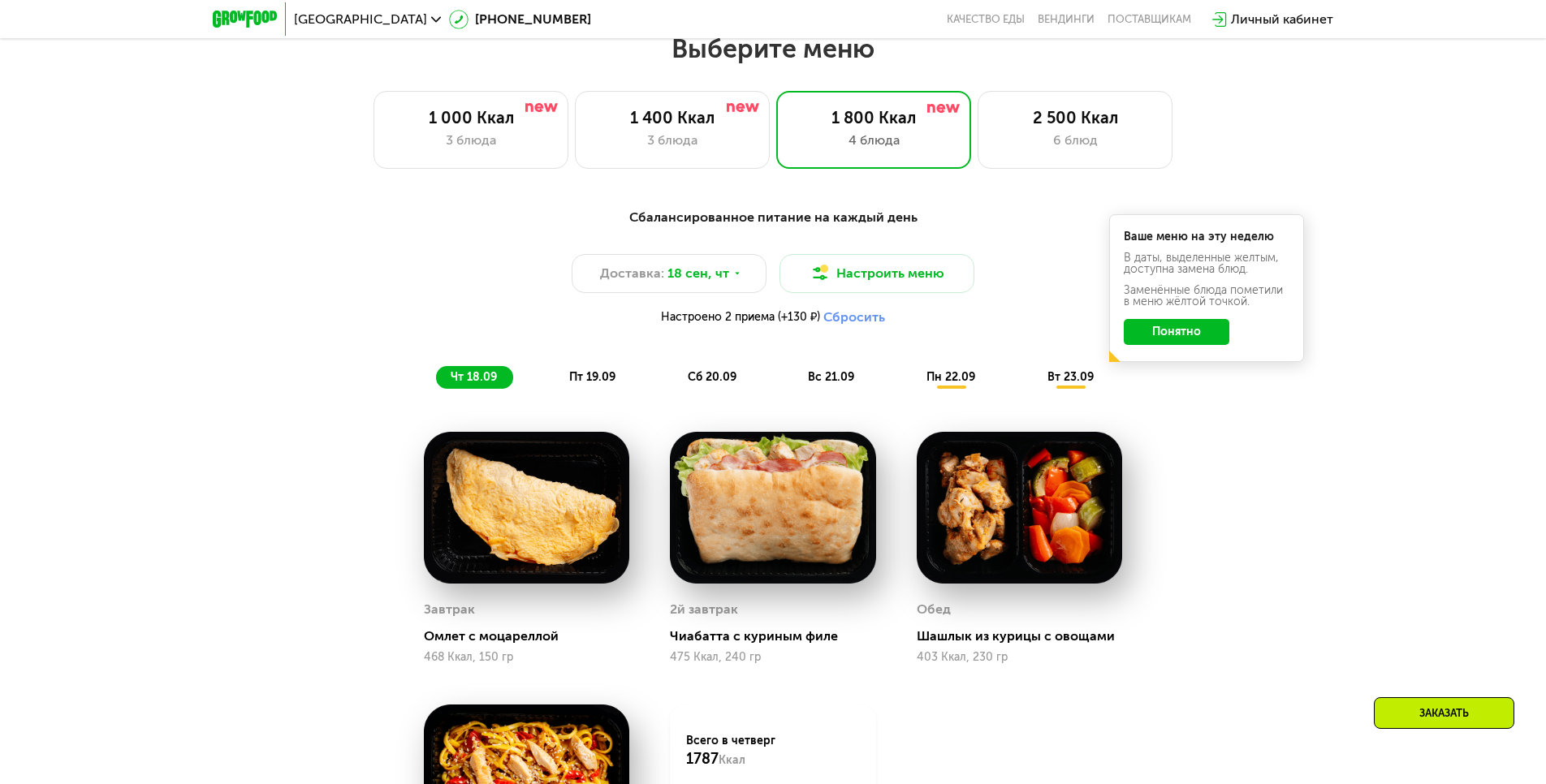
click at [593, 384] on span "пт 19.09" at bounding box center [593, 378] width 47 height 14
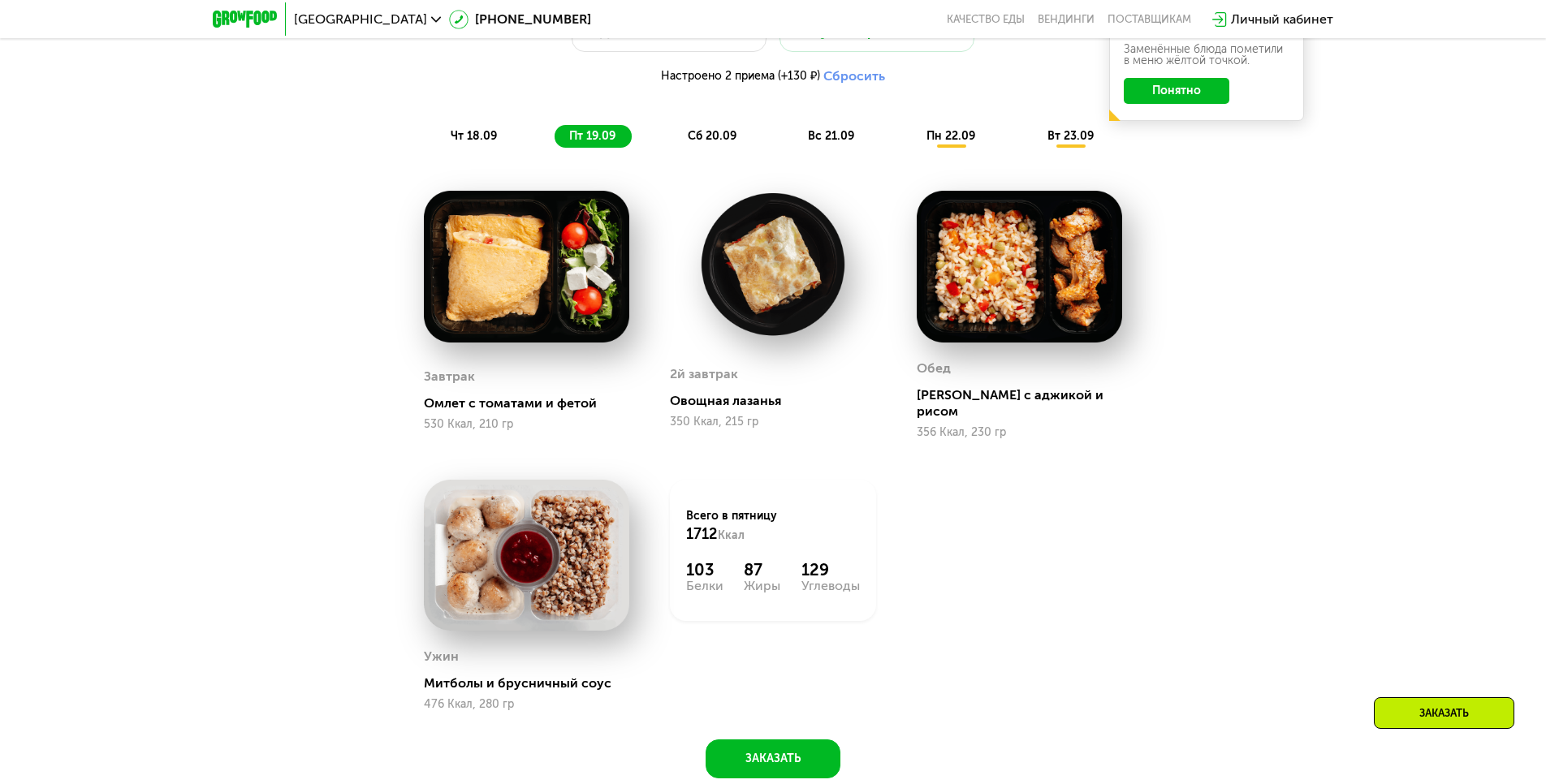
scroll to position [1589, 0]
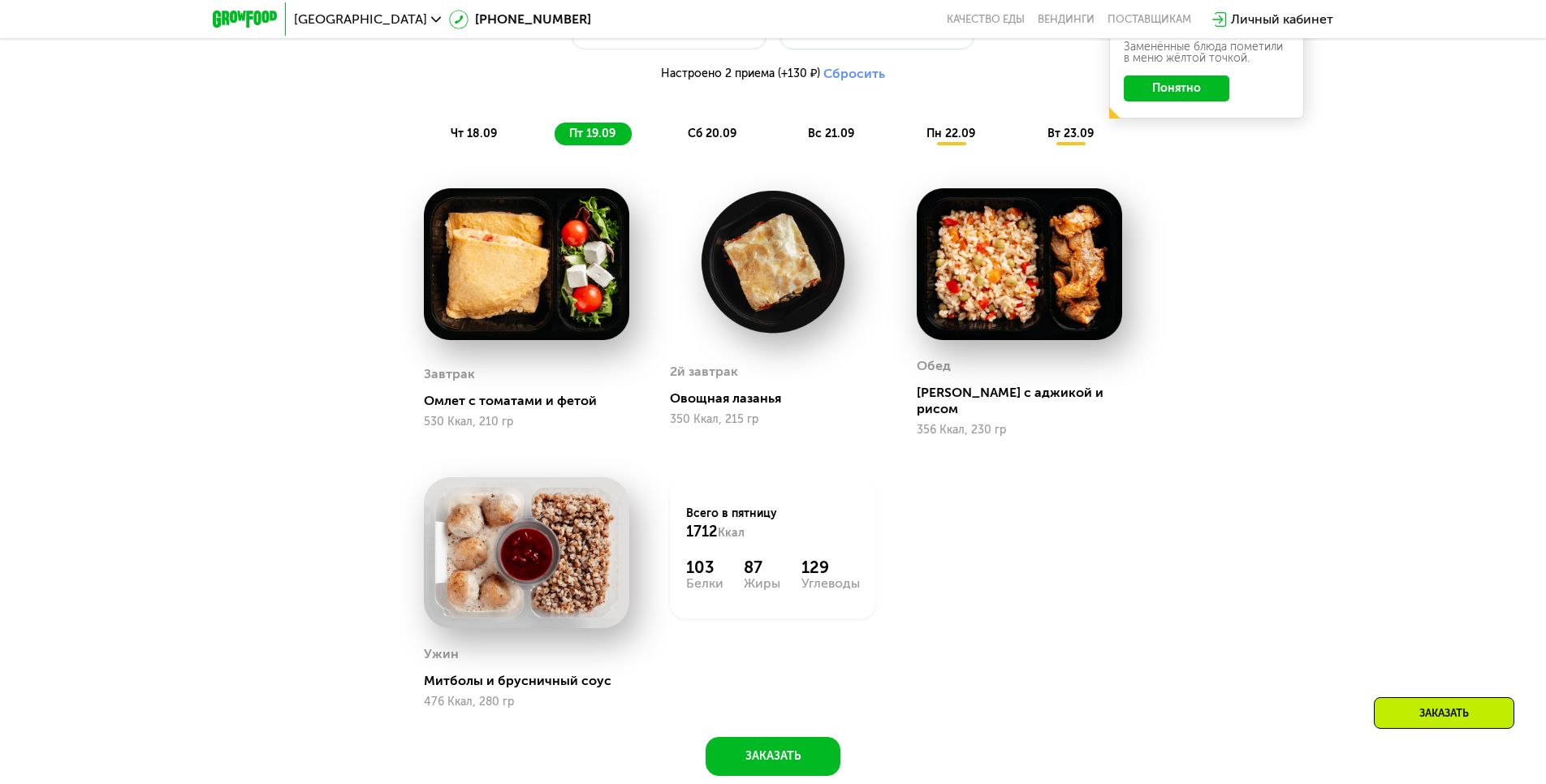
click at [715, 138] on span "сб 20.09" at bounding box center [712, 133] width 49 height 14
